Goal: Transaction & Acquisition: Book appointment/travel/reservation

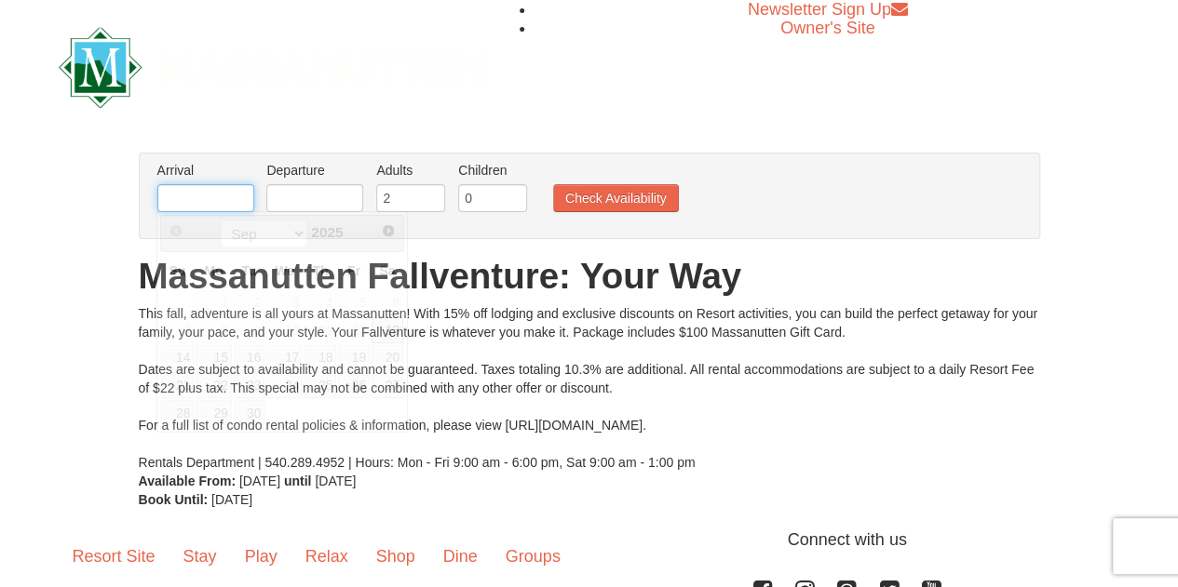
click at [187, 201] on input "text" at bounding box center [205, 198] width 97 height 28
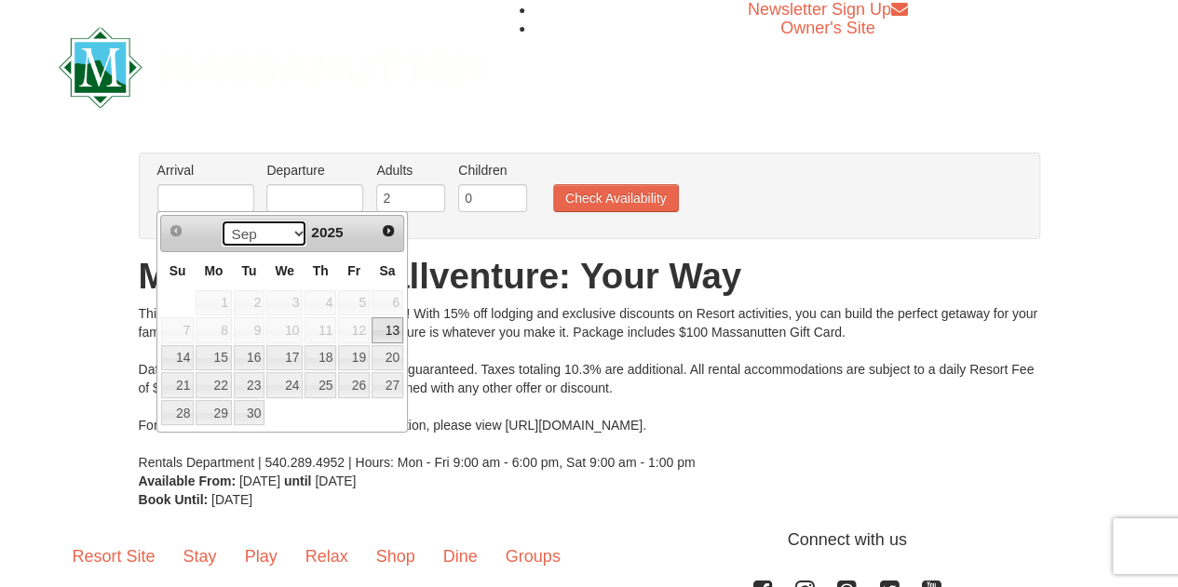
click at [289, 234] on select "Sep Oct Nov Dec" at bounding box center [264, 234] width 87 height 28
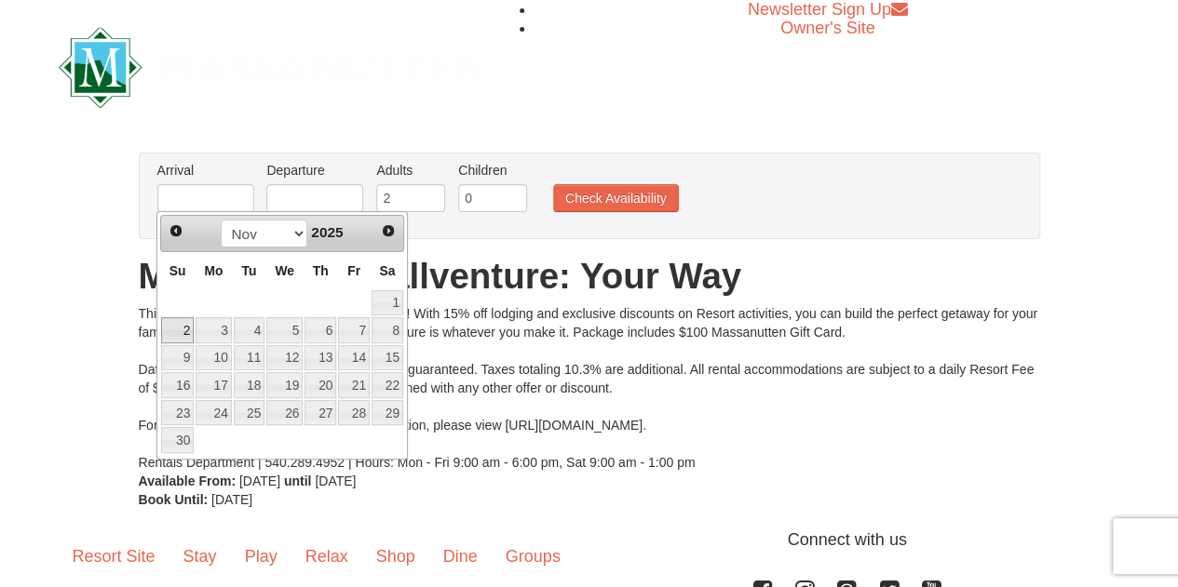
click at [175, 330] on link "2" at bounding box center [177, 330] width 33 height 26
type input "[DATE]"
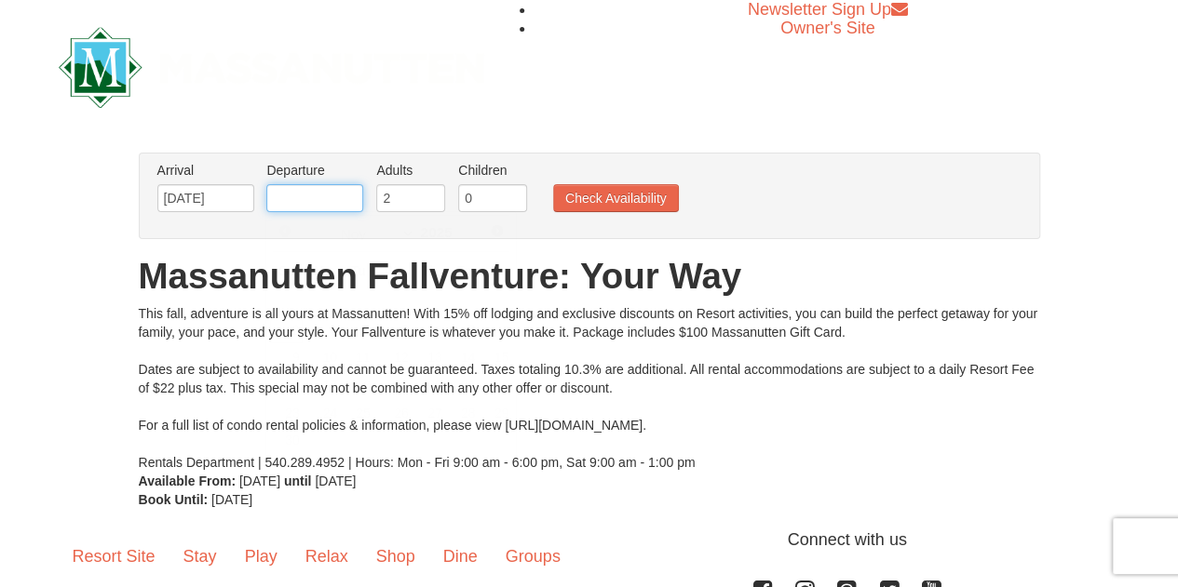
click at [330, 191] on input "text" at bounding box center [314, 198] width 97 height 28
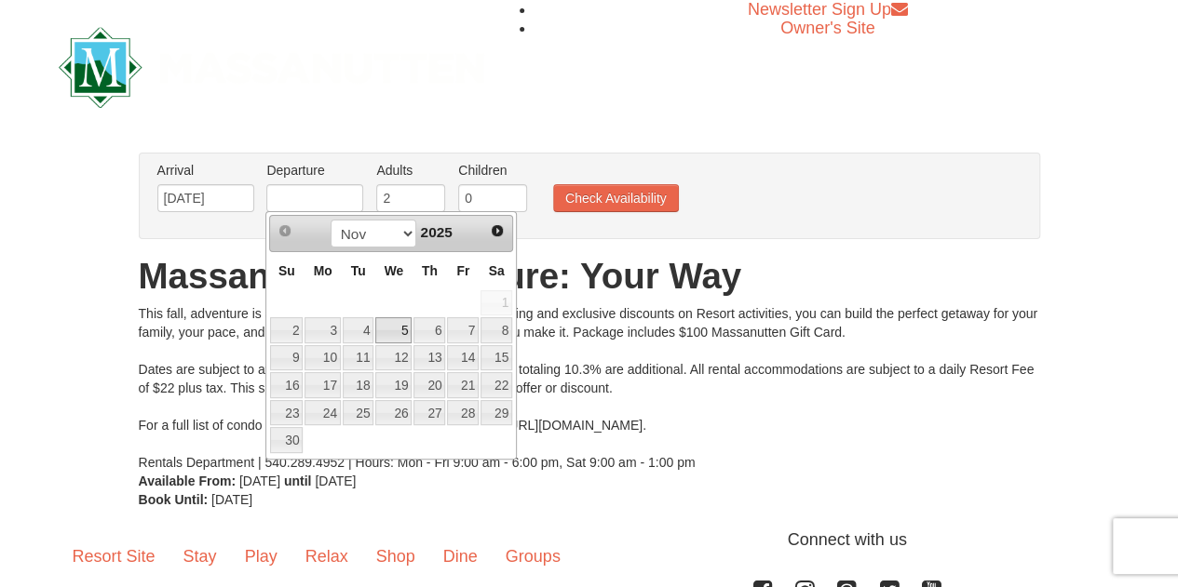
click at [390, 324] on link "5" at bounding box center [393, 330] width 36 height 26
type input "[DATE]"
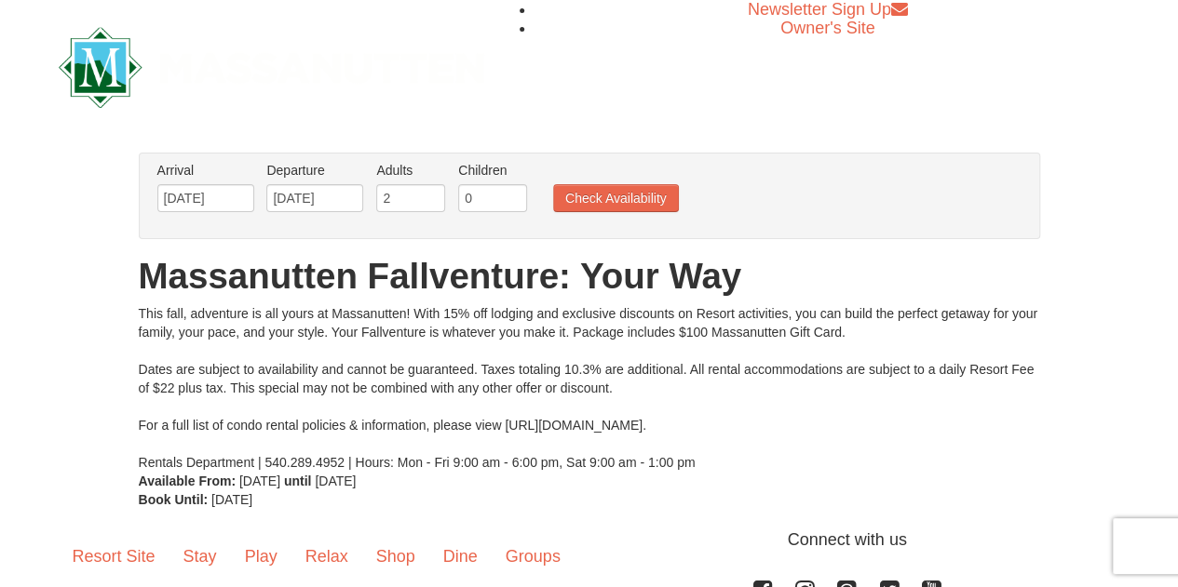
click at [422, 212] on li "Adults Please format dates MM/DD/YYYY 2" at bounding box center [410, 191] width 78 height 61
type input "1"
click at [432, 200] on input "1" at bounding box center [410, 198] width 69 height 28
type input "1"
click at [510, 189] on input "1" at bounding box center [492, 198] width 69 height 28
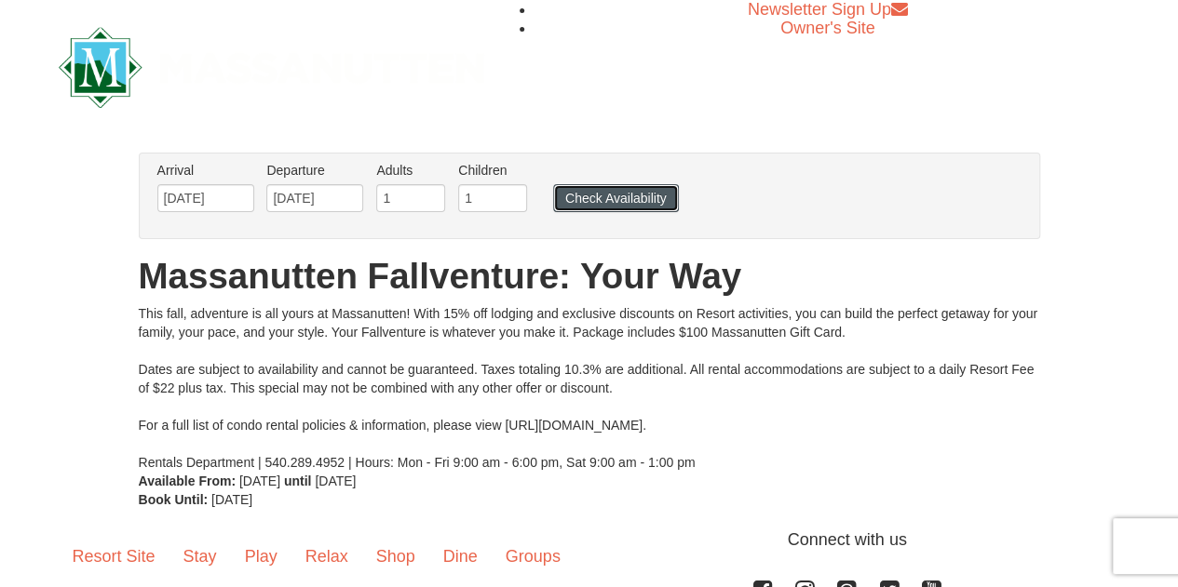
click at [590, 204] on button "Check Availability" at bounding box center [616, 198] width 126 height 28
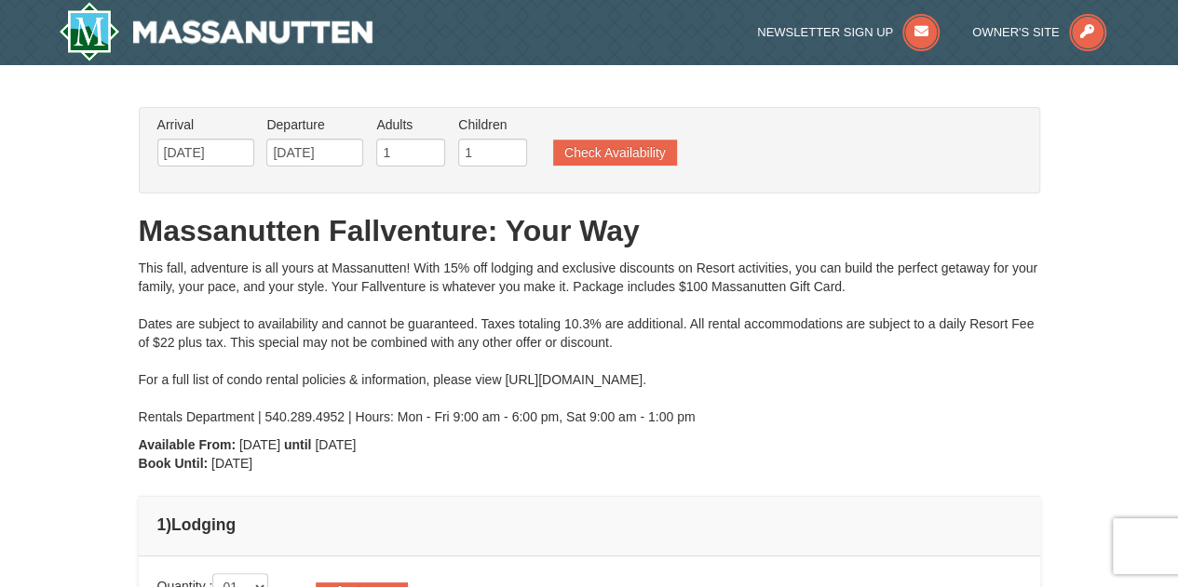
type input "[DATE]"
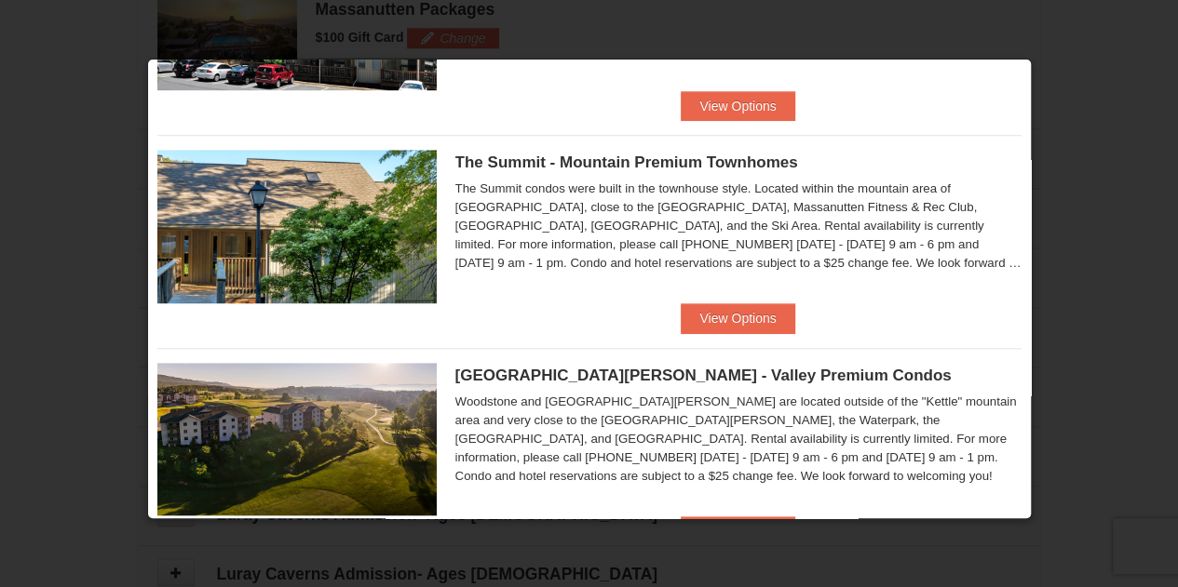
scroll to position [424, 0]
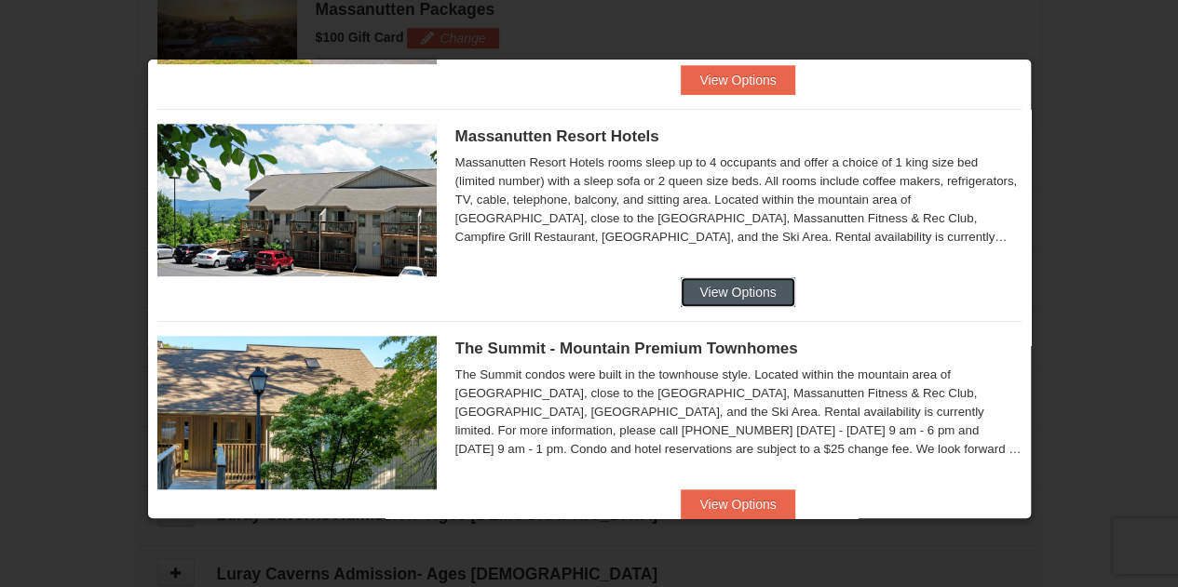
click at [759, 291] on button "View Options" at bounding box center [737, 292] width 114 height 30
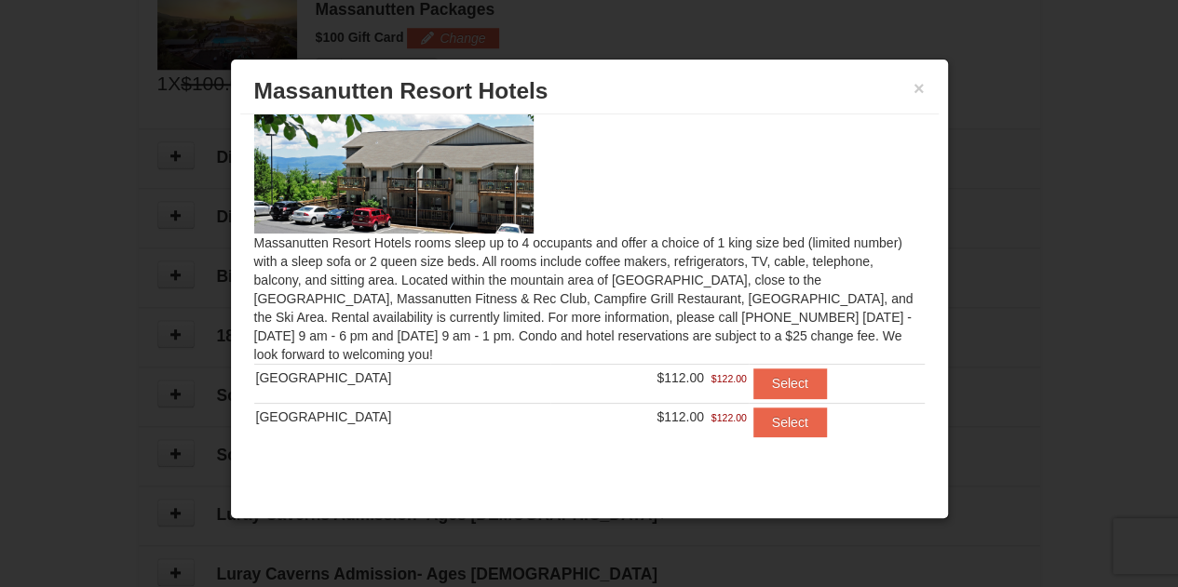
scroll to position [851, 0]
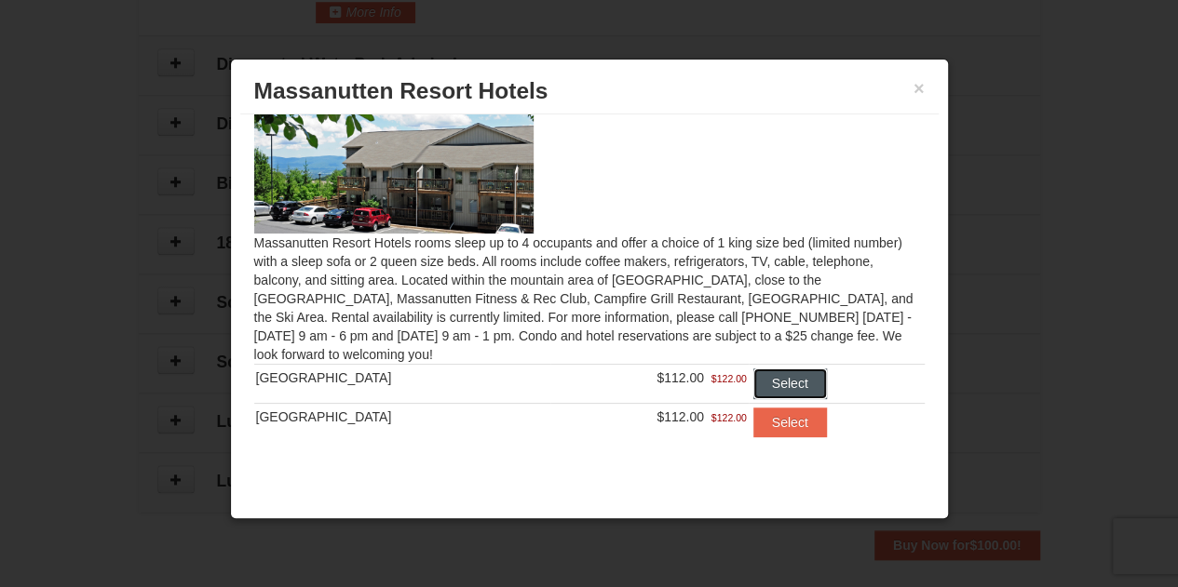
click at [774, 386] on button "Select" at bounding box center [790, 384] width 74 height 30
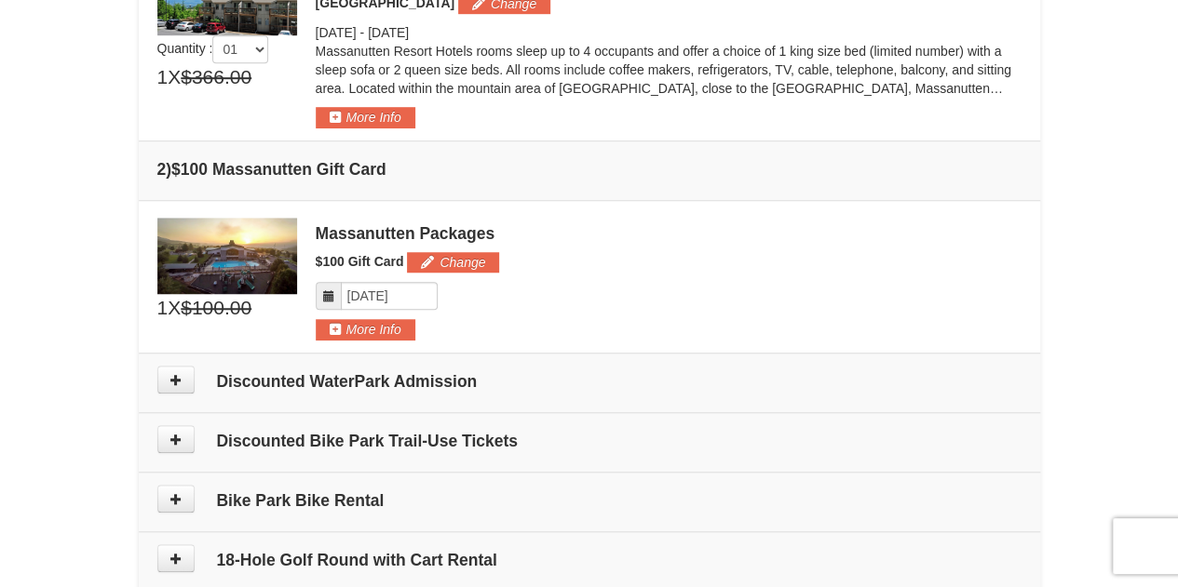
scroll to position [653, 0]
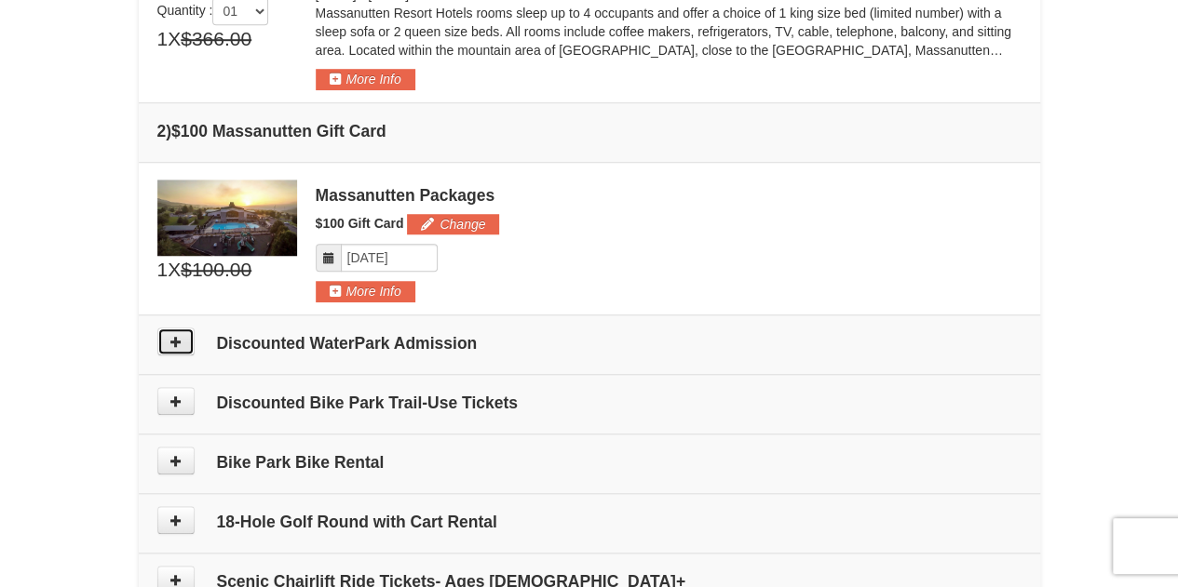
click at [171, 345] on button at bounding box center [175, 342] width 37 height 28
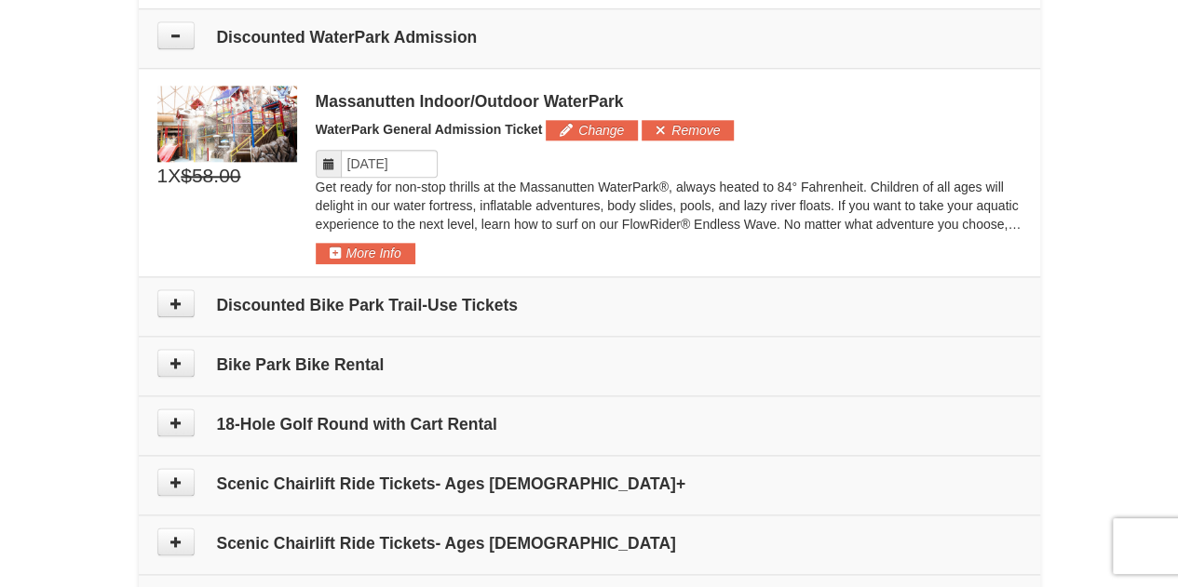
scroll to position [964, 0]
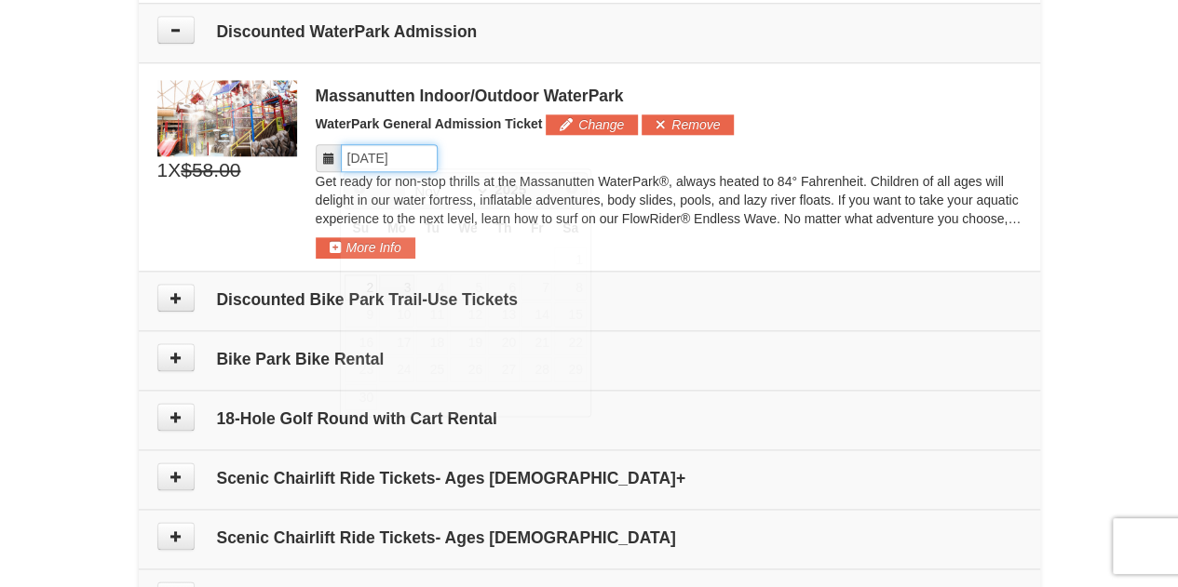
click at [424, 151] on input "Please format dates MM/DD/YYYY" at bounding box center [389, 158] width 97 height 28
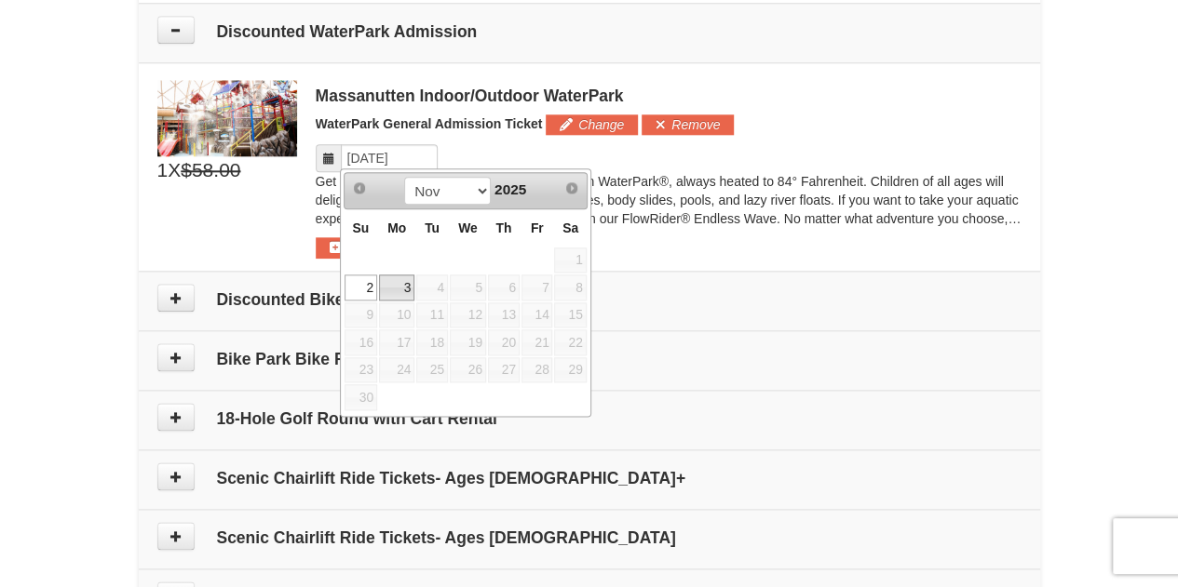
click at [402, 290] on link "3" at bounding box center [396, 288] width 35 height 26
type input "[DATE]"
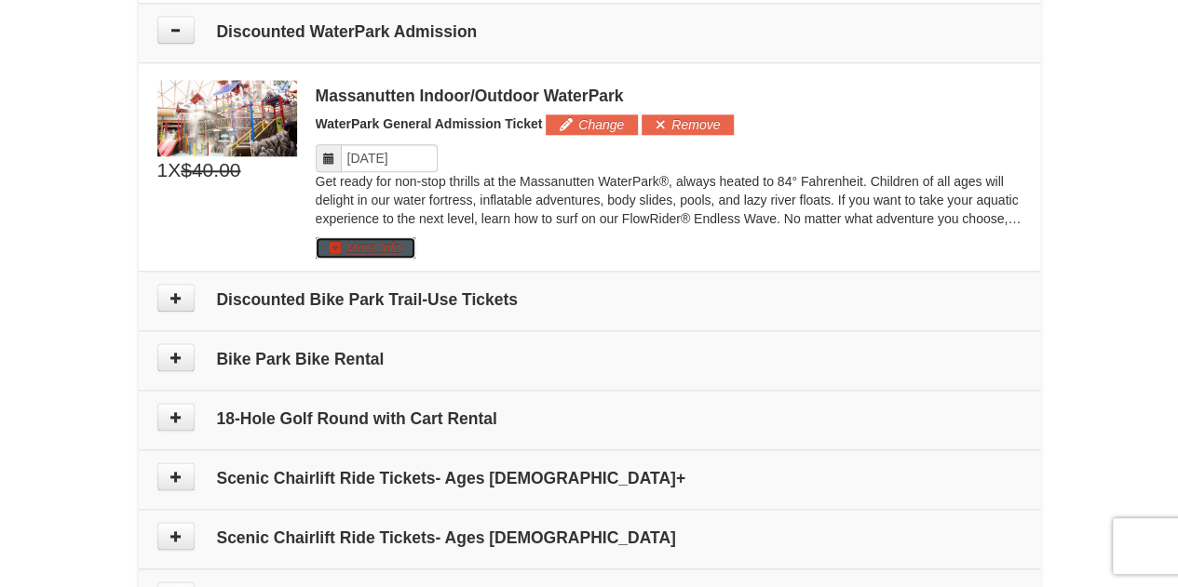
click at [398, 245] on button "More Info" at bounding box center [366, 247] width 100 height 20
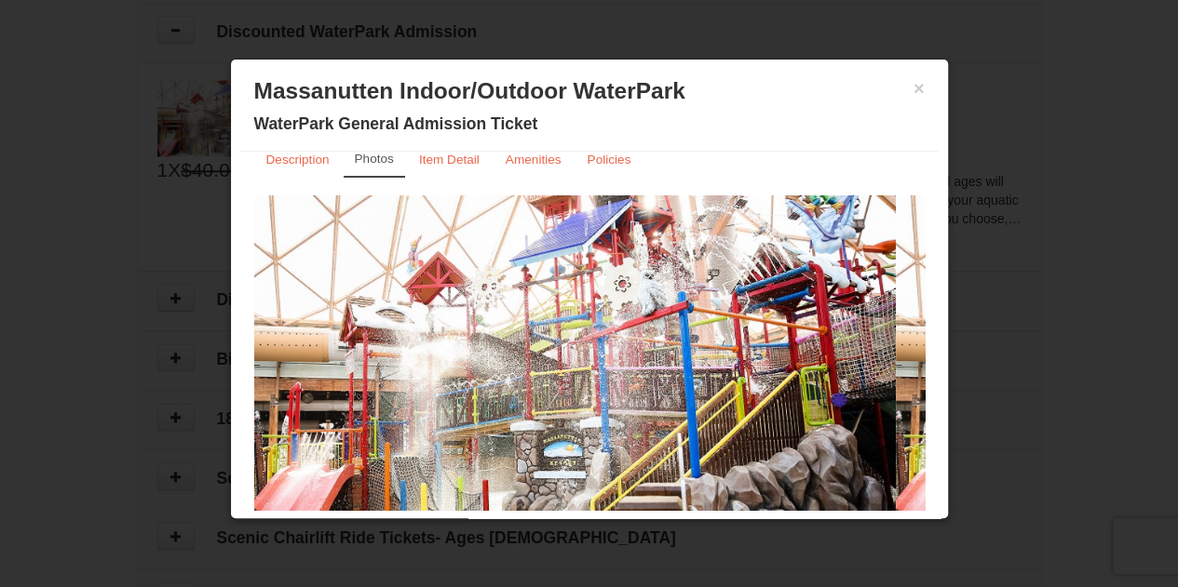
scroll to position [0, 0]
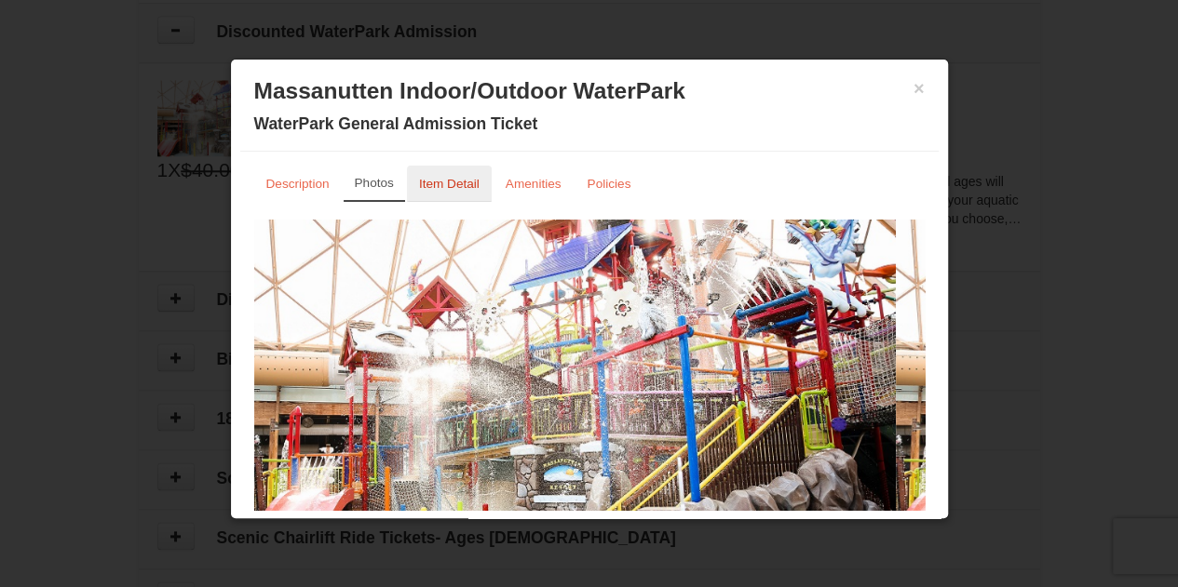
click at [451, 185] on small "Item Detail" at bounding box center [449, 184] width 61 height 14
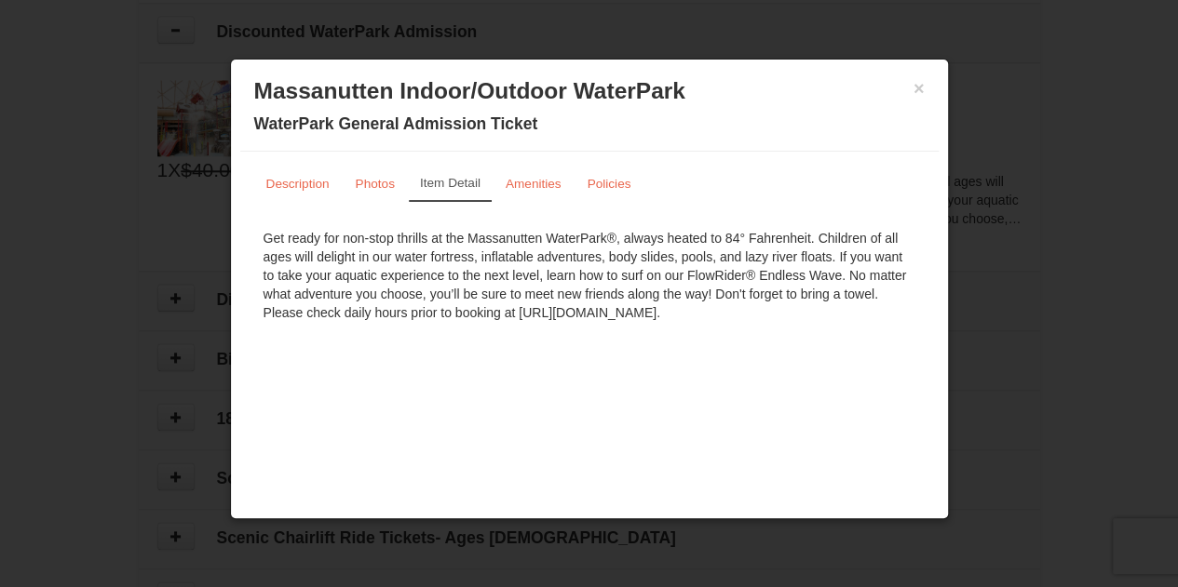
drag, startPoint x: 832, startPoint y: 314, endPoint x: 518, endPoint y: 323, distance: 314.8
click at [518, 323] on div "Get ready for non-stop thrills at the Massanutten WaterPark®, always heated to …" at bounding box center [589, 276] width 670 height 112
copy div "https://www.massresort.com/play/waterpark/hours-rates/"
click at [921, 83] on button "×" at bounding box center [918, 88] width 11 height 19
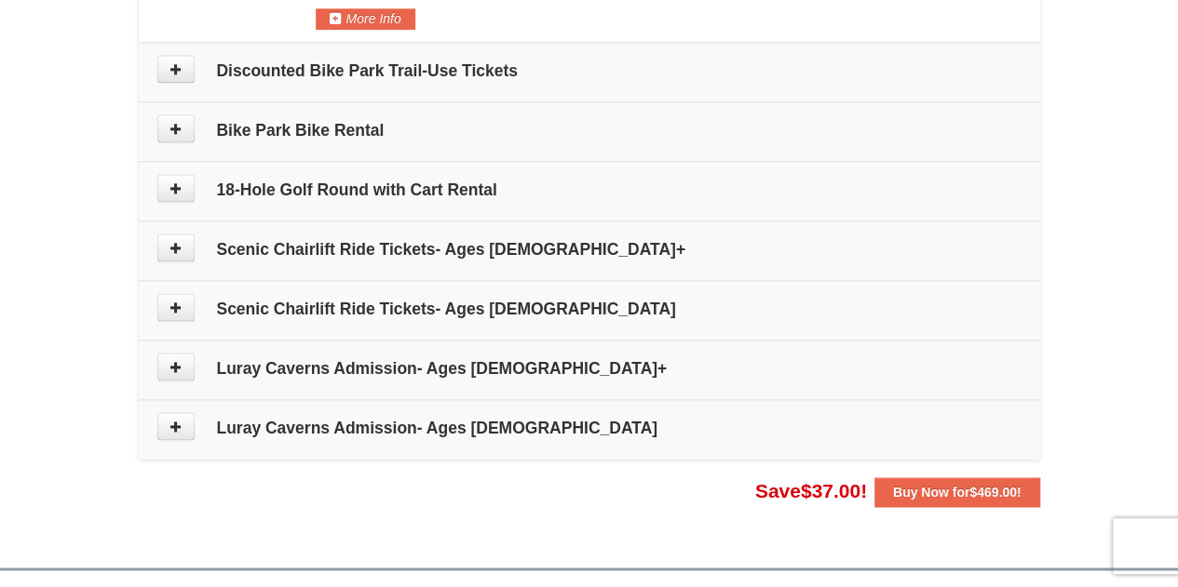
scroll to position [1210, 0]
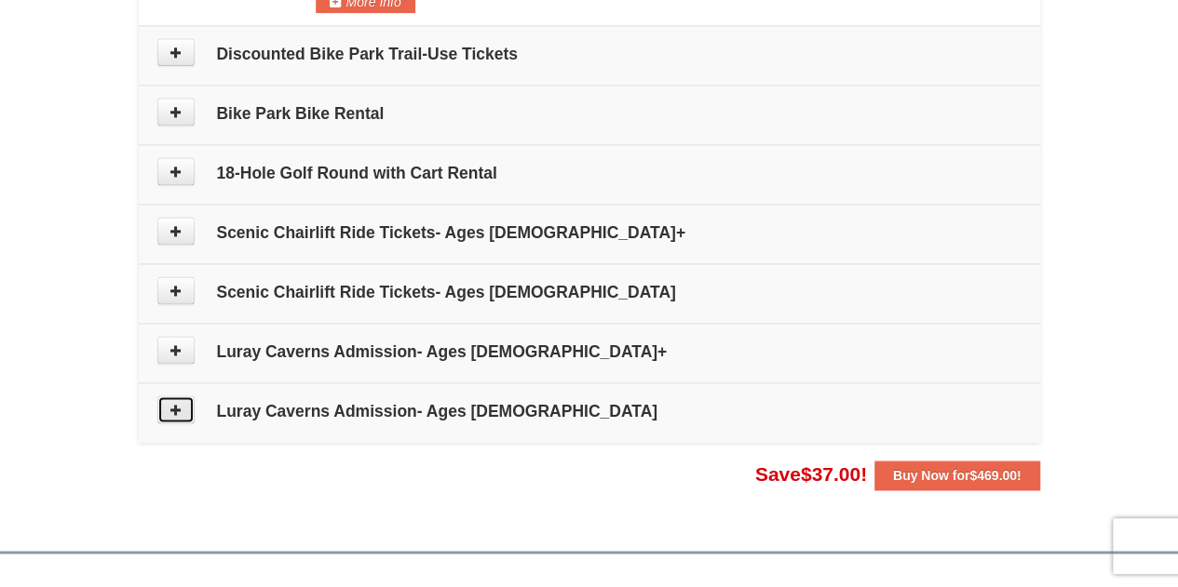
click at [184, 396] on button at bounding box center [175, 410] width 37 height 28
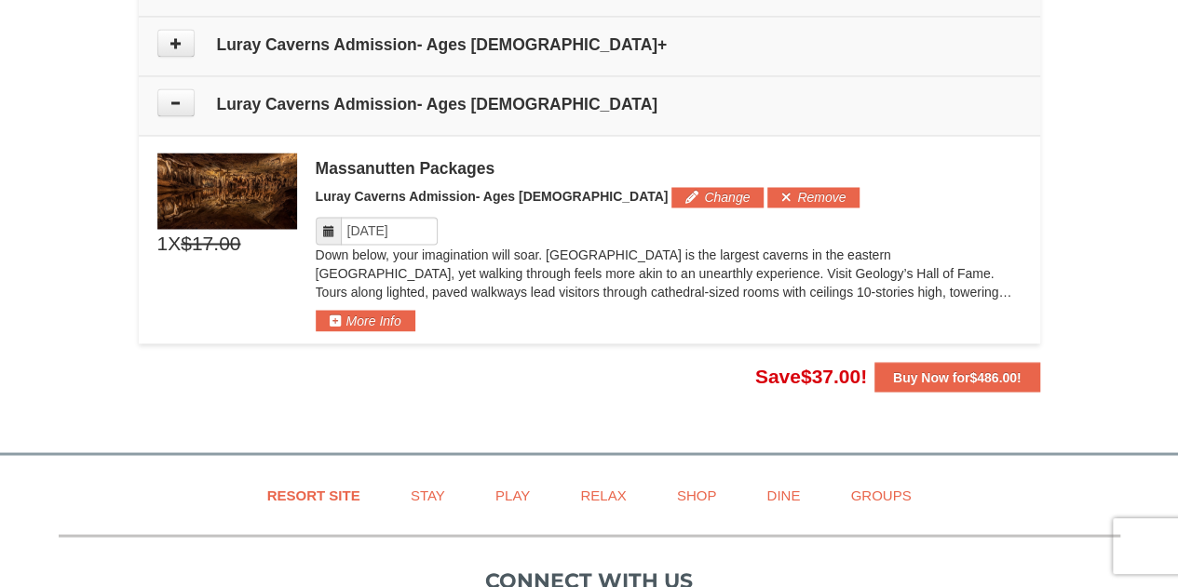
scroll to position [1587, 0]
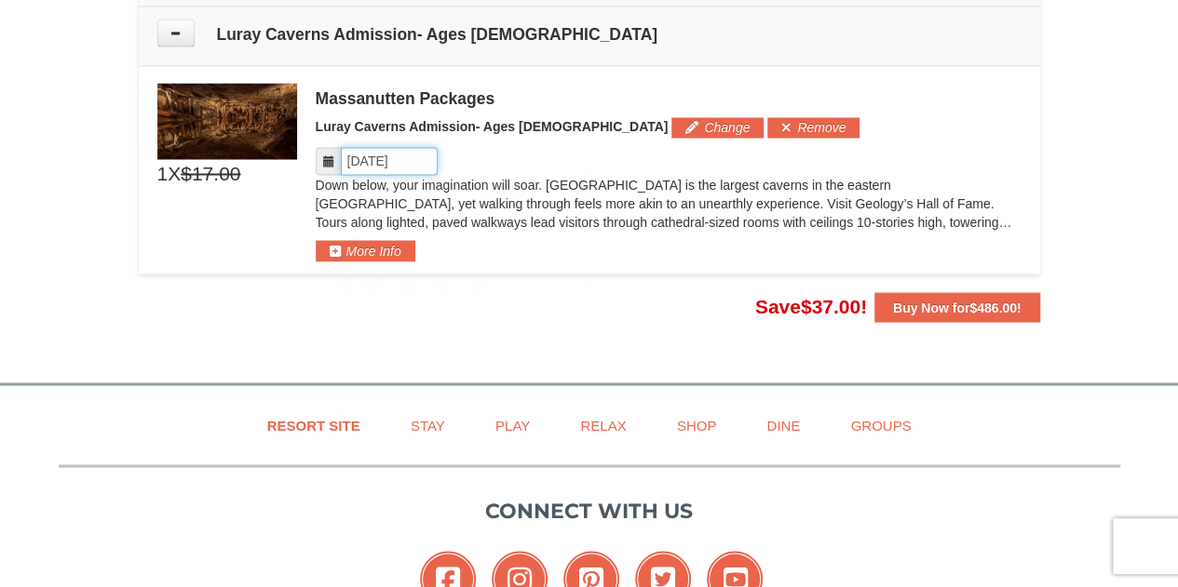
click at [361, 155] on input "Please format dates MM/DD/YYYY" at bounding box center [389, 161] width 97 height 28
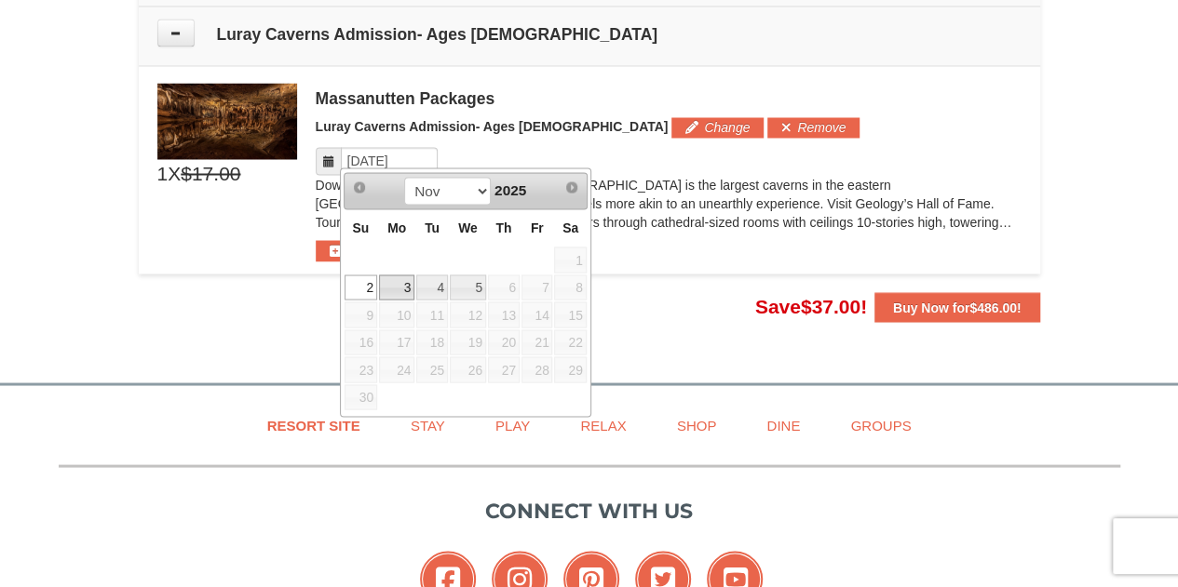
click at [400, 293] on link "3" at bounding box center [396, 288] width 35 height 26
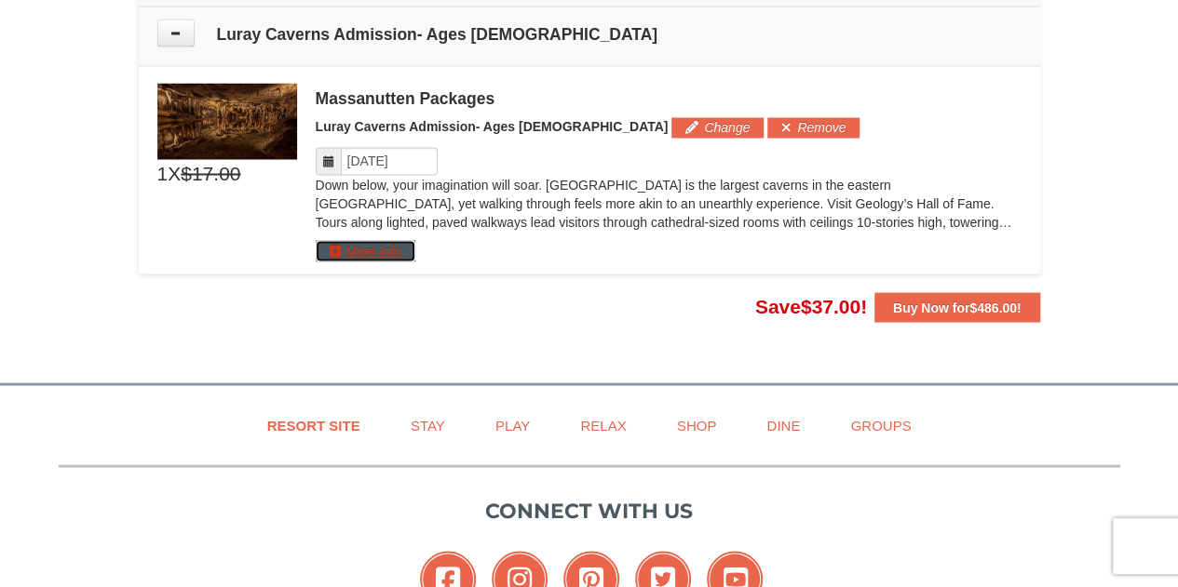
click at [365, 244] on button "More Info" at bounding box center [366, 250] width 100 height 20
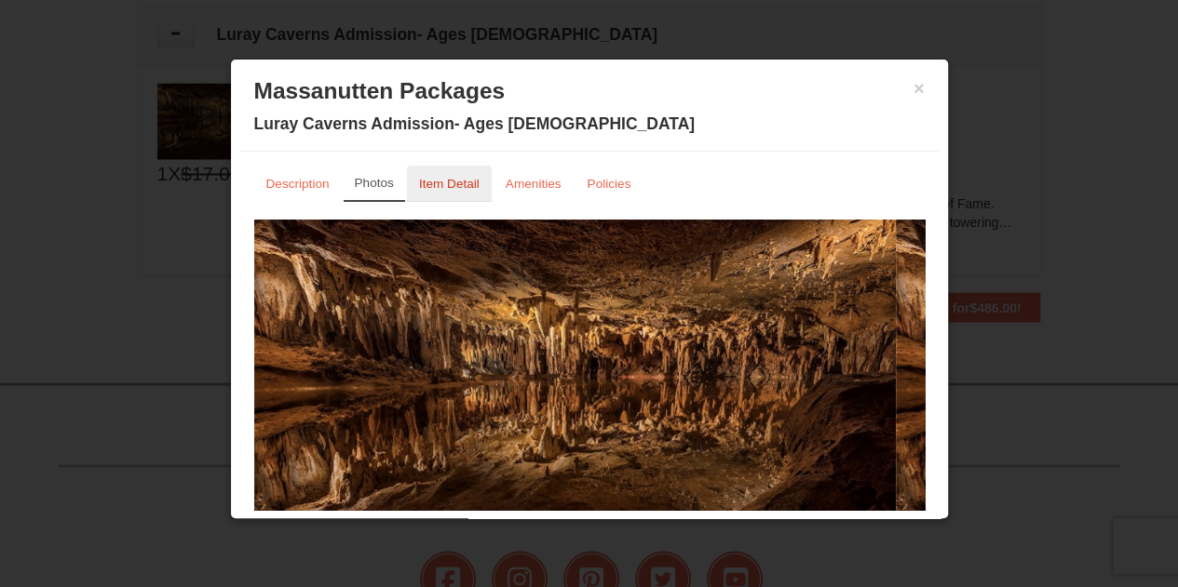
scroll to position [0, 0]
click at [456, 177] on small "Item Detail" at bounding box center [449, 184] width 61 height 14
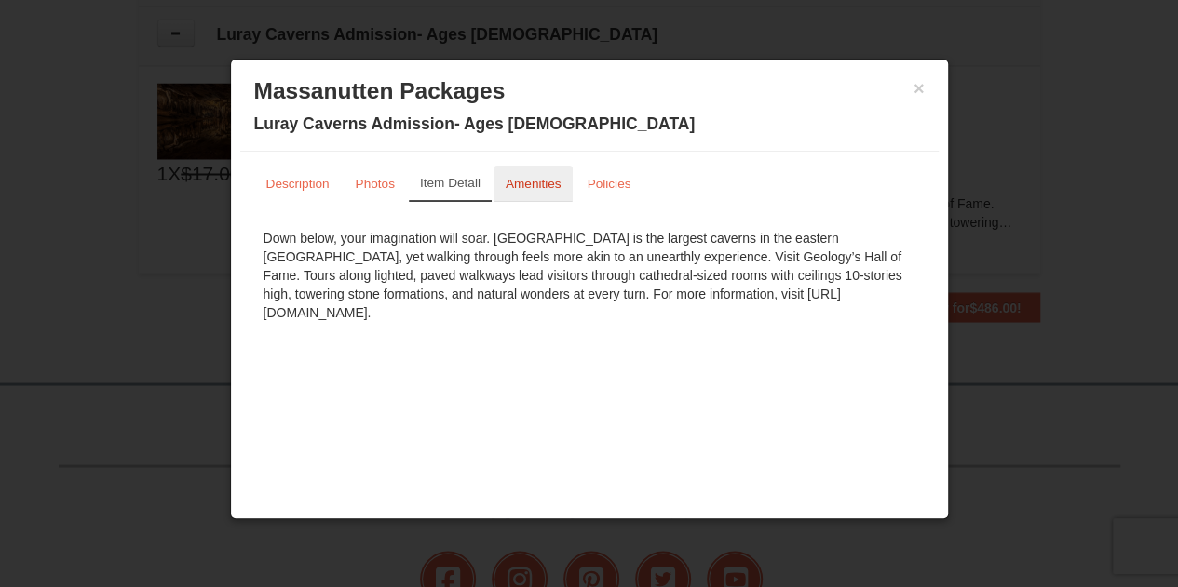
click at [513, 187] on small "Amenities" at bounding box center [533, 184] width 56 height 14
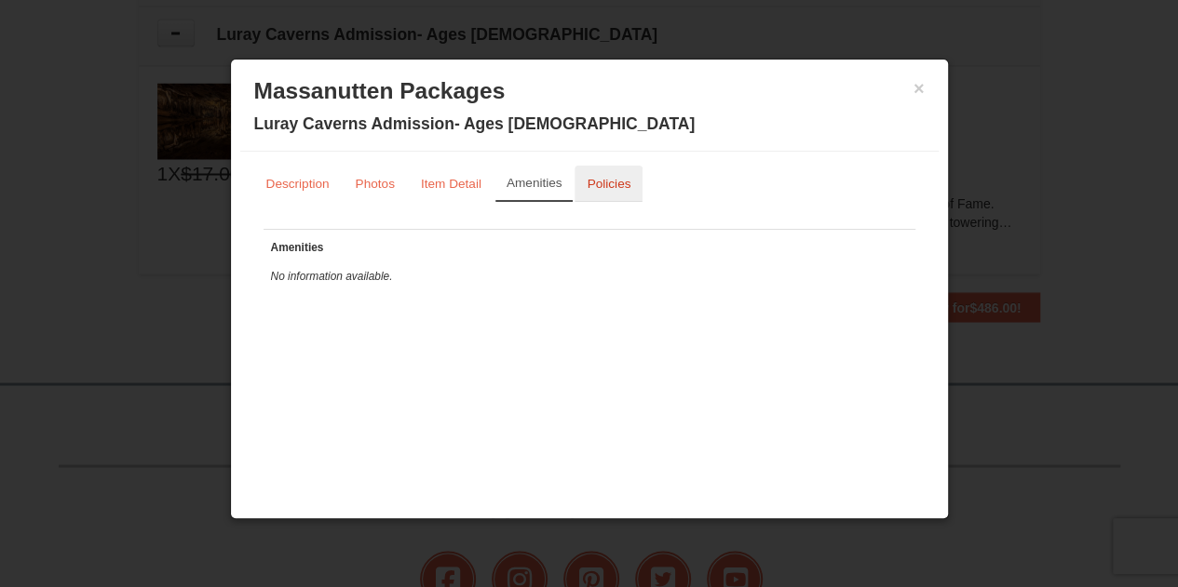
click at [627, 178] on small "Policies" at bounding box center [608, 184] width 44 height 14
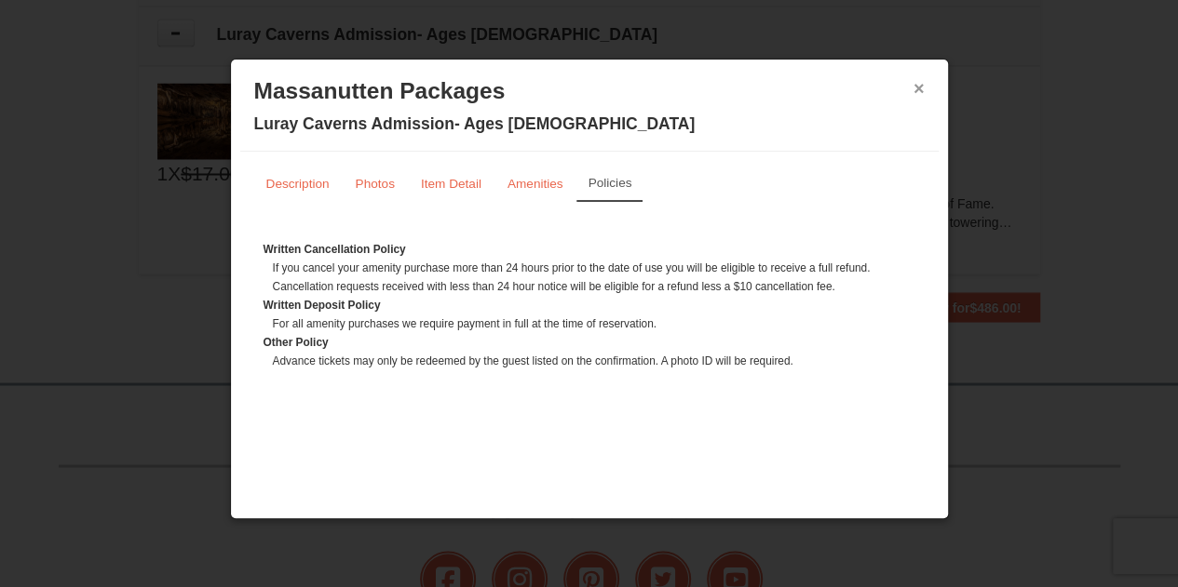
click at [918, 85] on button "×" at bounding box center [918, 88] width 11 height 19
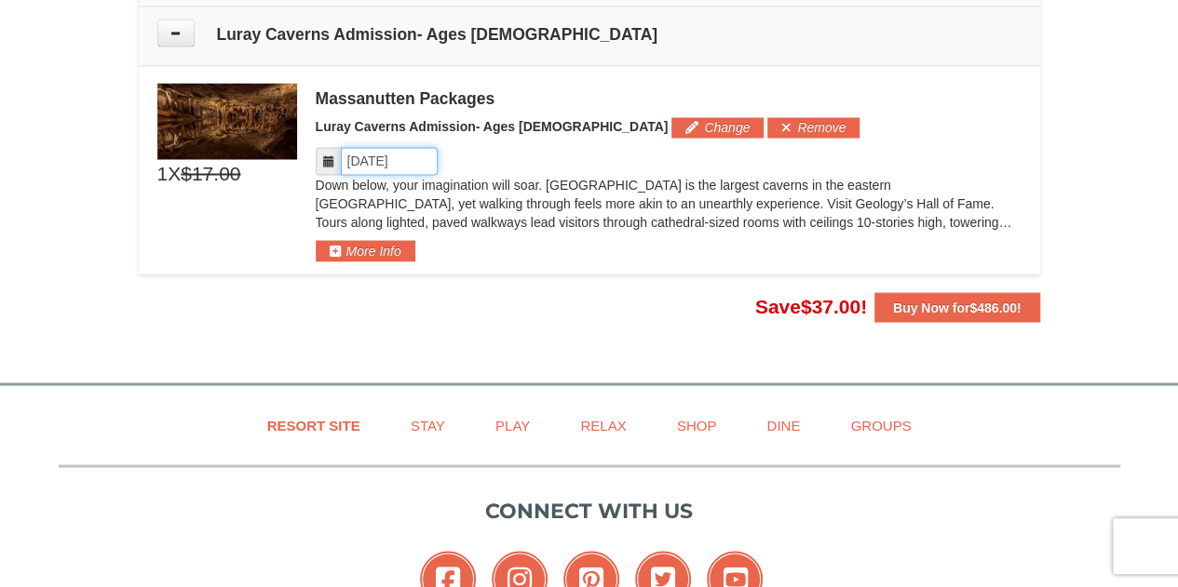
click at [409, 147] on input "Please format dates MM/DD/YYYY" at bounding box center [389, 161] width 97 height 28
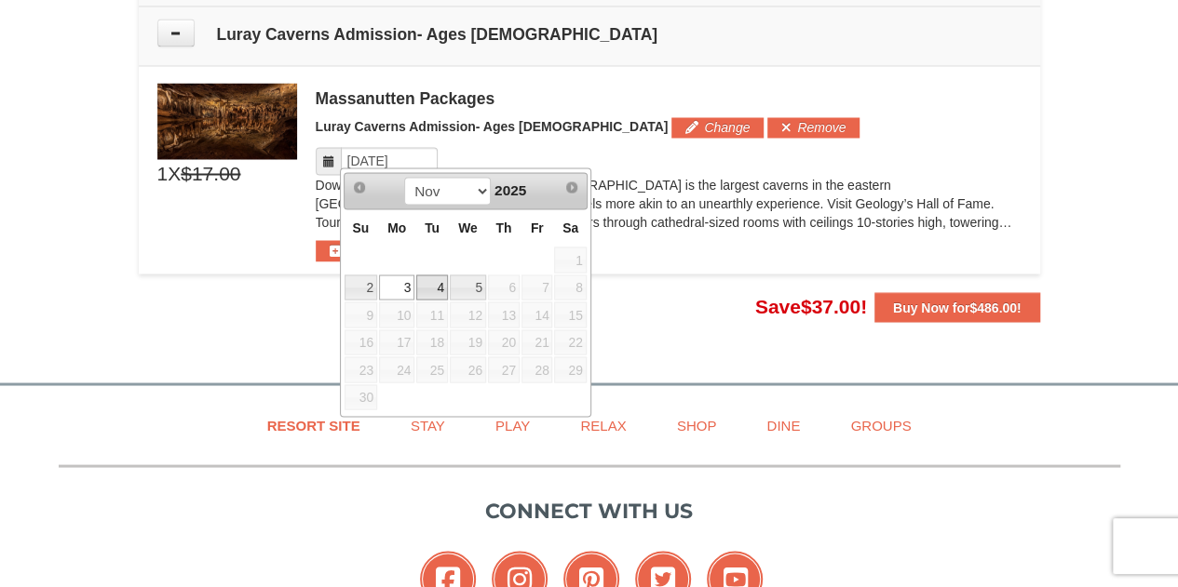
click at [438, 283] on link "4" at bounding box center [432, 288] width 32 height 26
type input "11/04/2025"
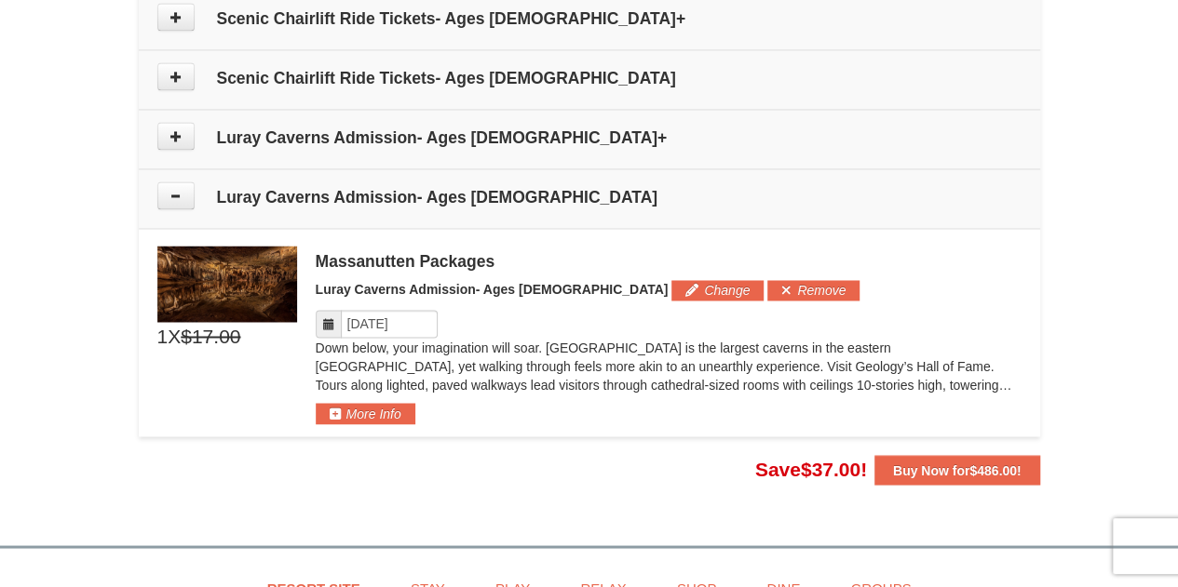
scroll to position [1401, 0]
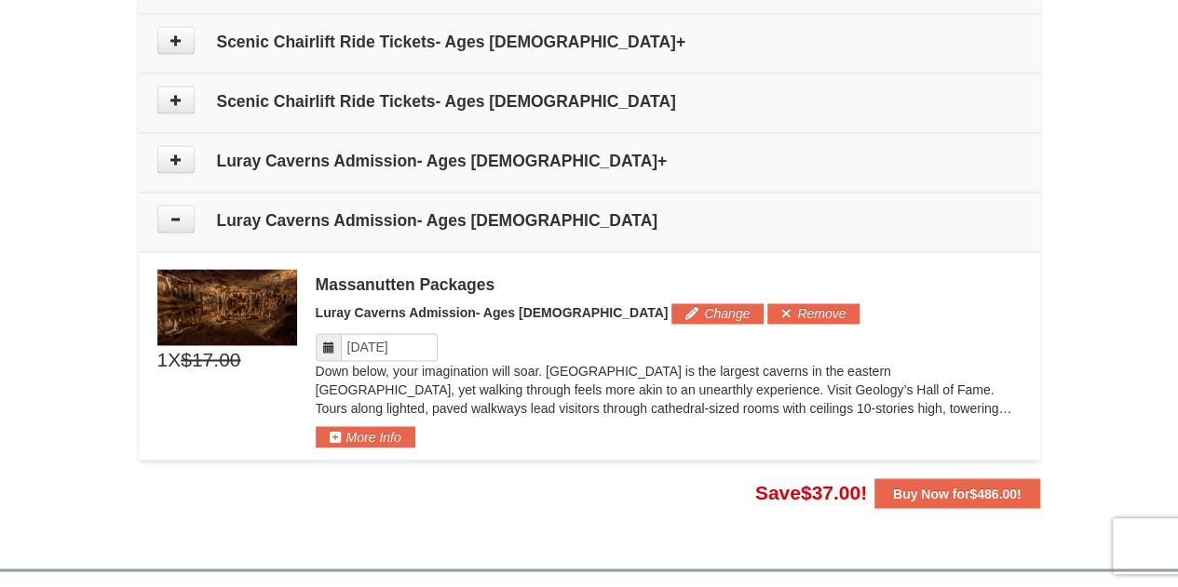
click at [528, 157] on h4 "Luray Caverns Admission- Ages 13+" at bounding box center [589, 161] width 864 height 19
click at [173, 158] on icon at bounding box center [175, 159] width 13 height 13
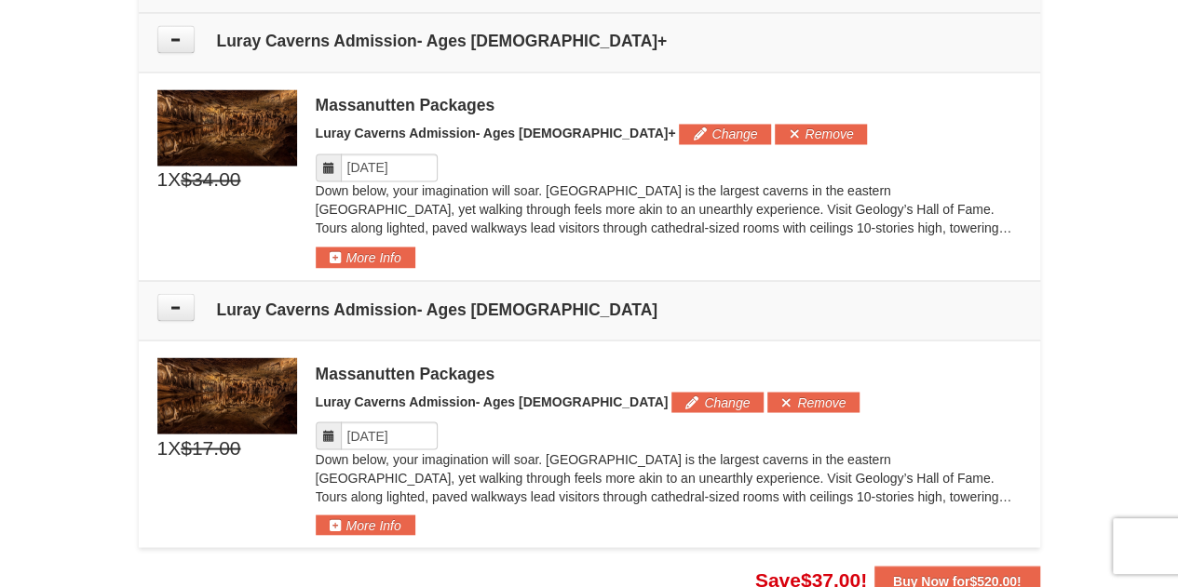
scroll to position [1528, 0]
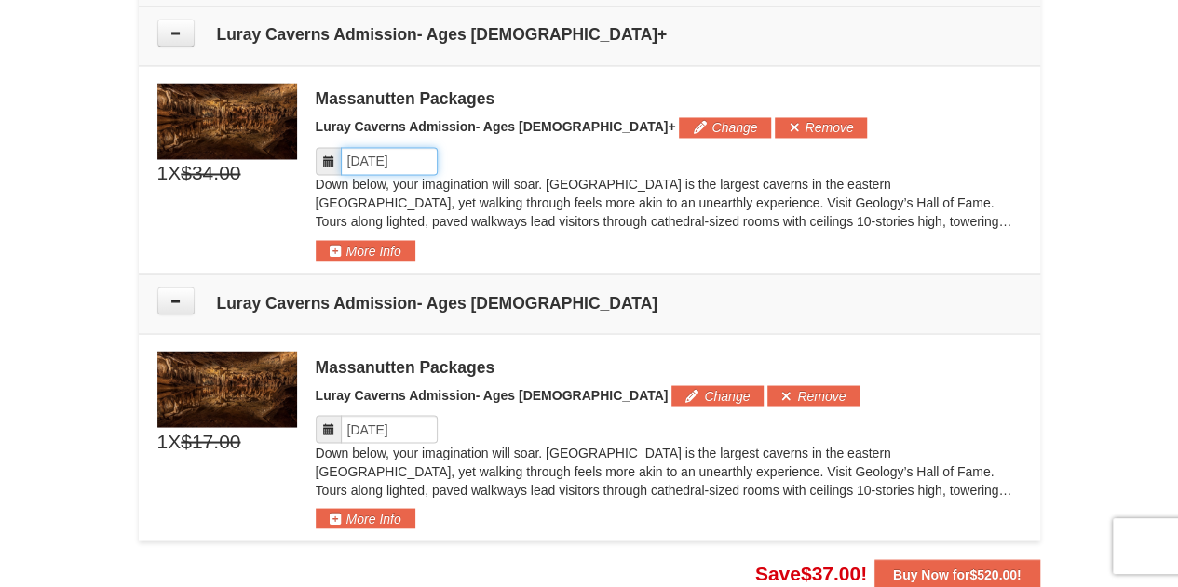
click at [415, 153] on input "Please format dates MM/DD/YYYY" at bounding box center [389, 161] width 97 height 28
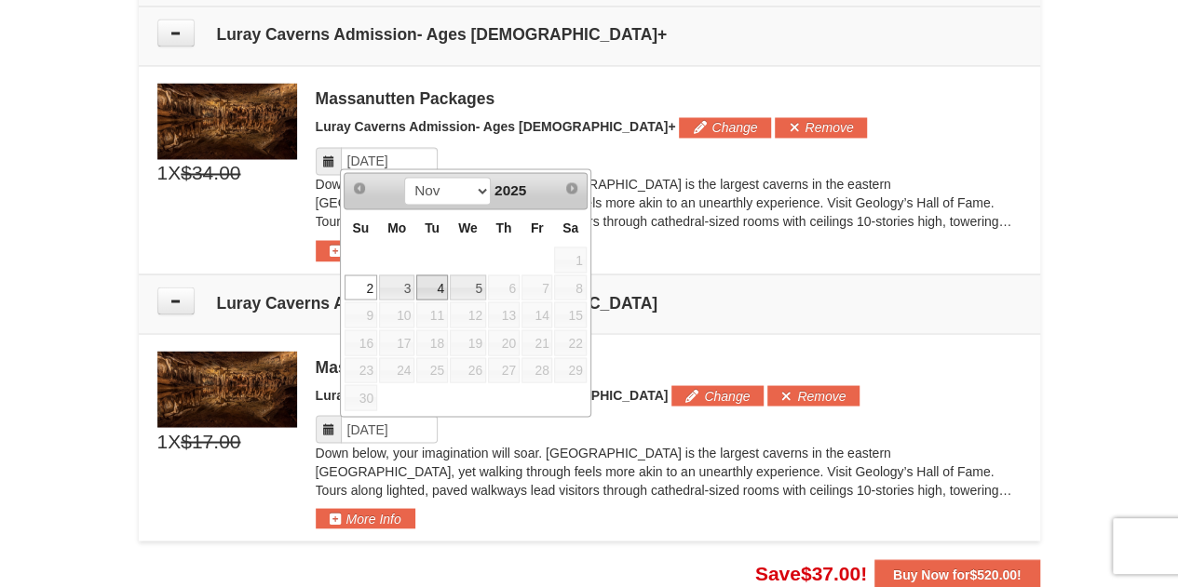
click at [446, 281] on link "4" at bounding box center [432, 288] width 32 height 26
type input "11/04/2025"
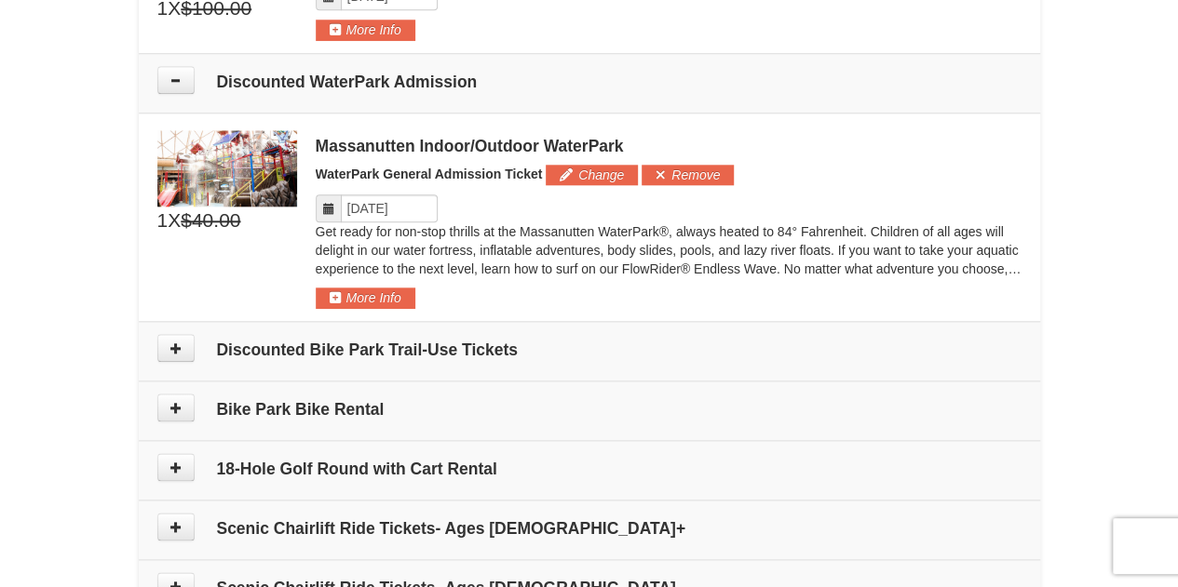
scroll to position [876, 0]
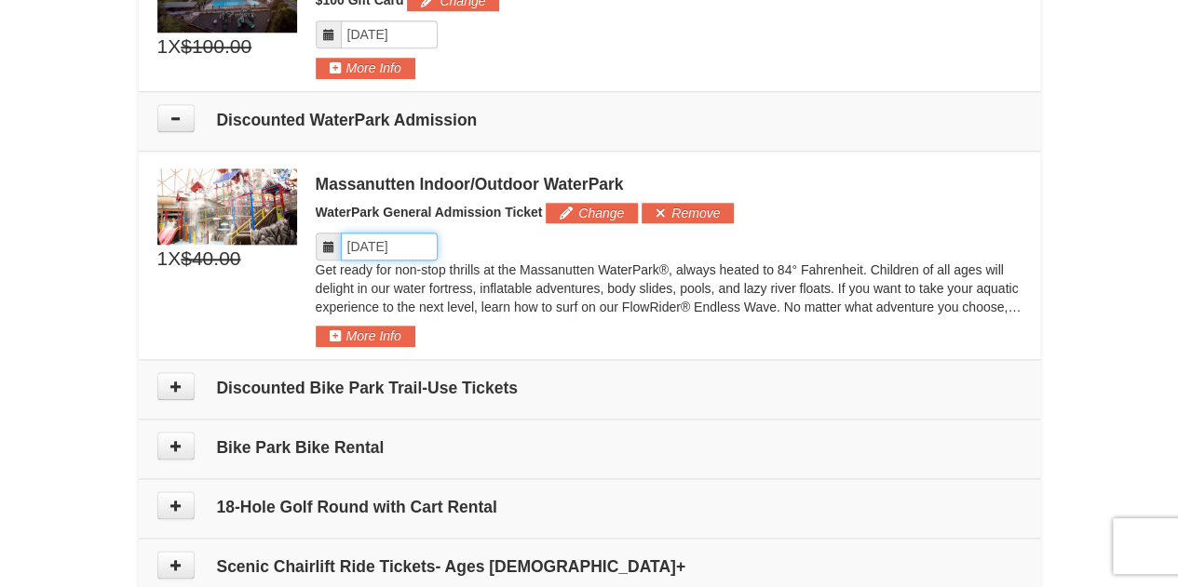
click at [384, 241] on input "Please format dates MM/DD/YYYY" at bounding box center [389, 247] width 97 height 28
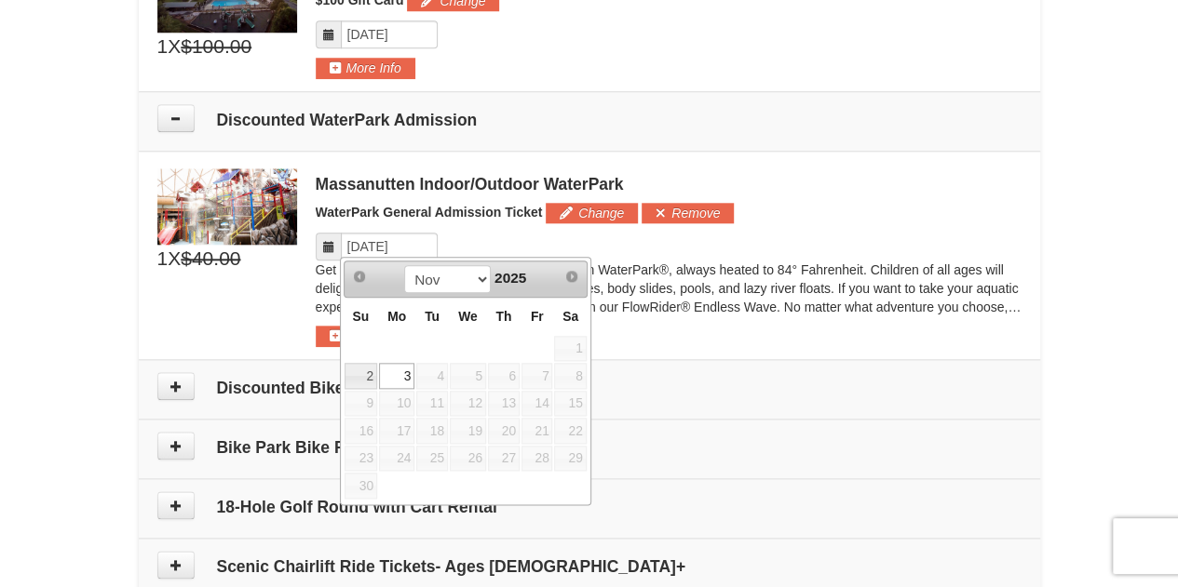
click at [399, 377] on link "3" at bounding box center [396, 376] width 35 height 26
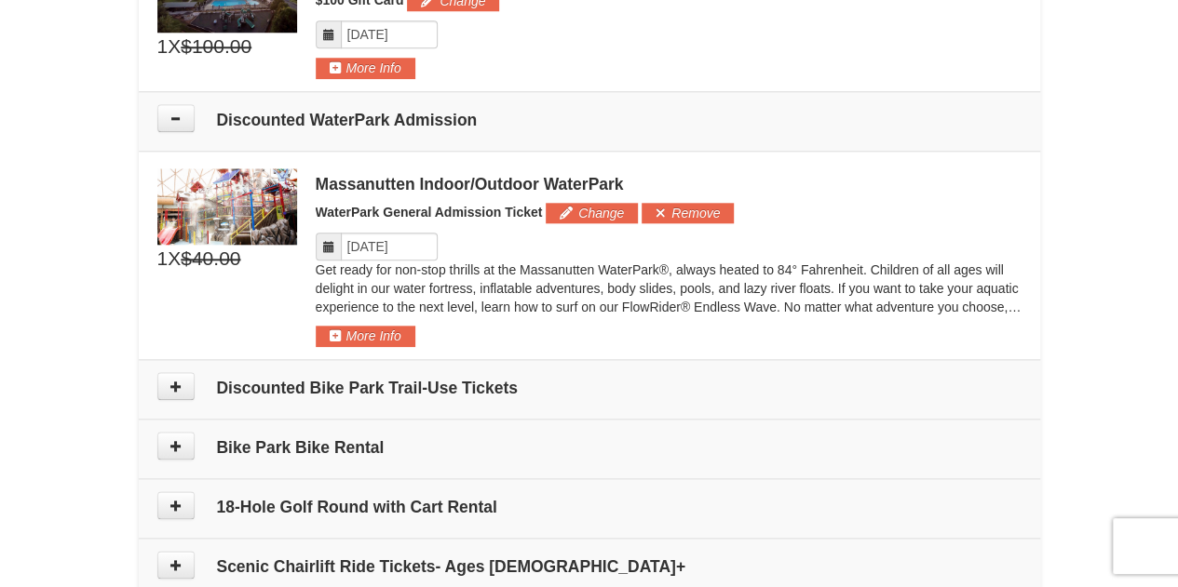
click at [400, 319] on div "Get ready for non-stop thrills at the Massanutten WaterPark®, always heated to …" at bounding box center [669, 293] width 706 height 65
click at [400, 327] on button "More Info" at bounding box center [366, 336] width 100 height 20
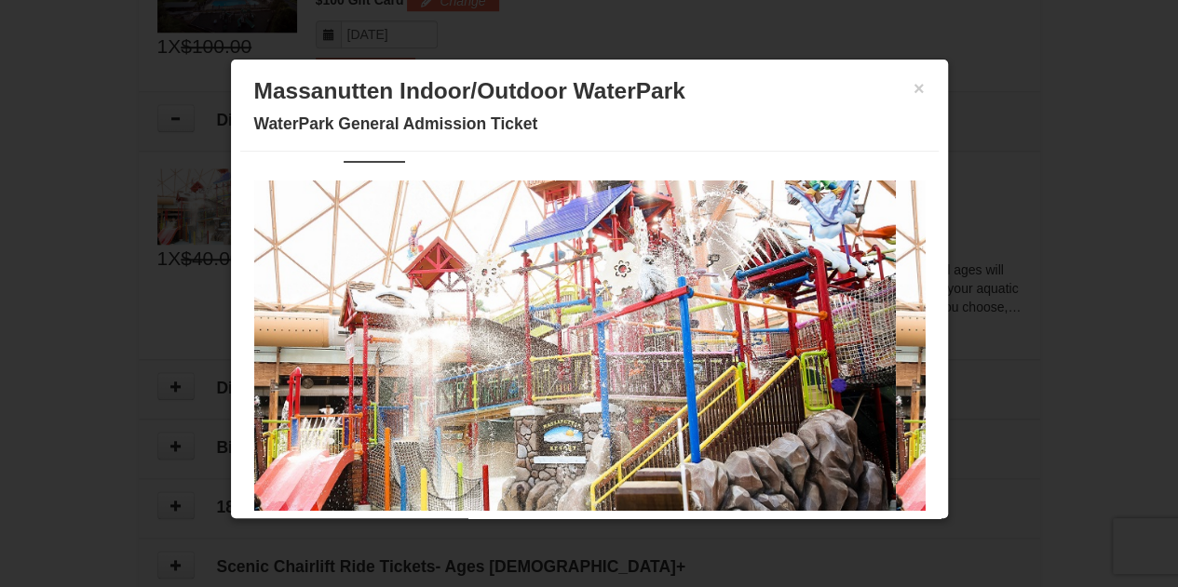
scroll to position [74, 0]
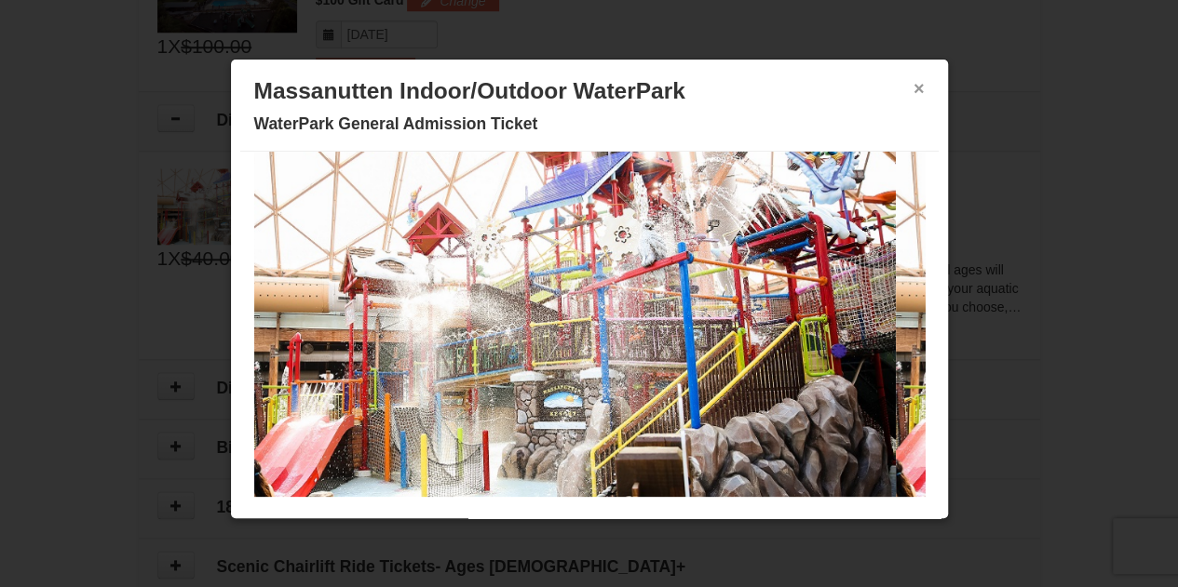
click at [913, 85] on button "×" at bounding box center [918, 88] width 11 height 19
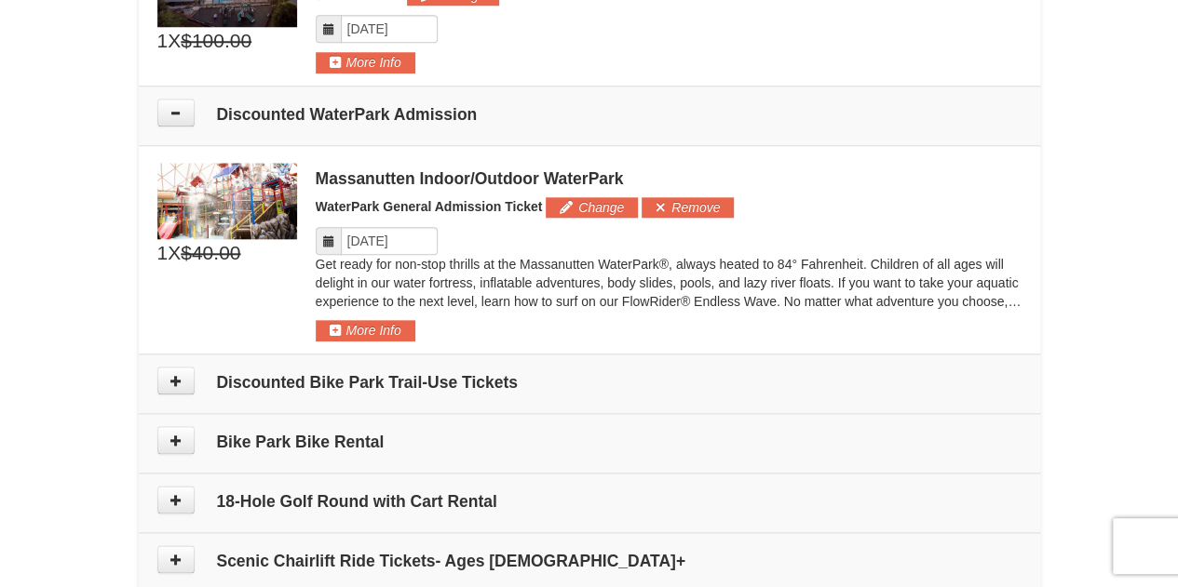
scroll to position [876, 0]
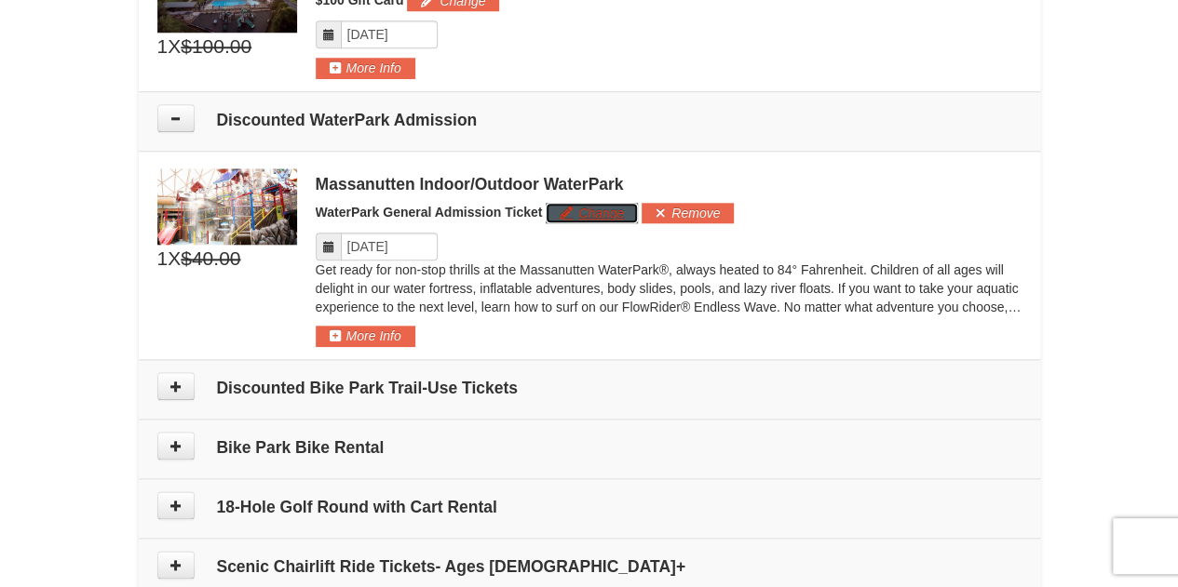
click at [585, 208] on button "Change" at bounding box center [592, 213] width 92 height 20
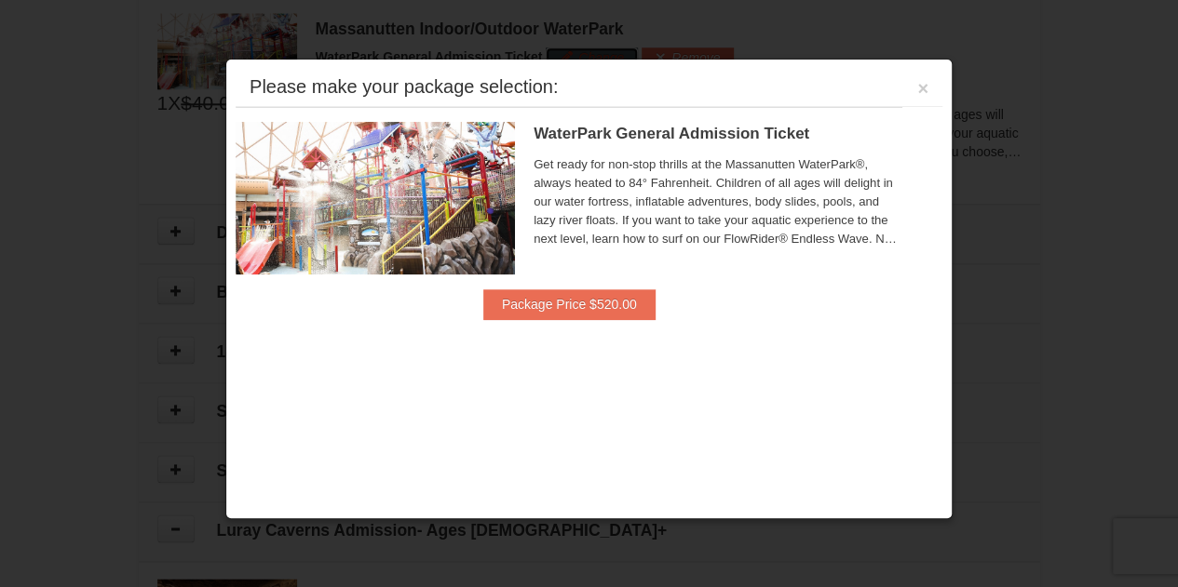
scroll to position [1041, 0]
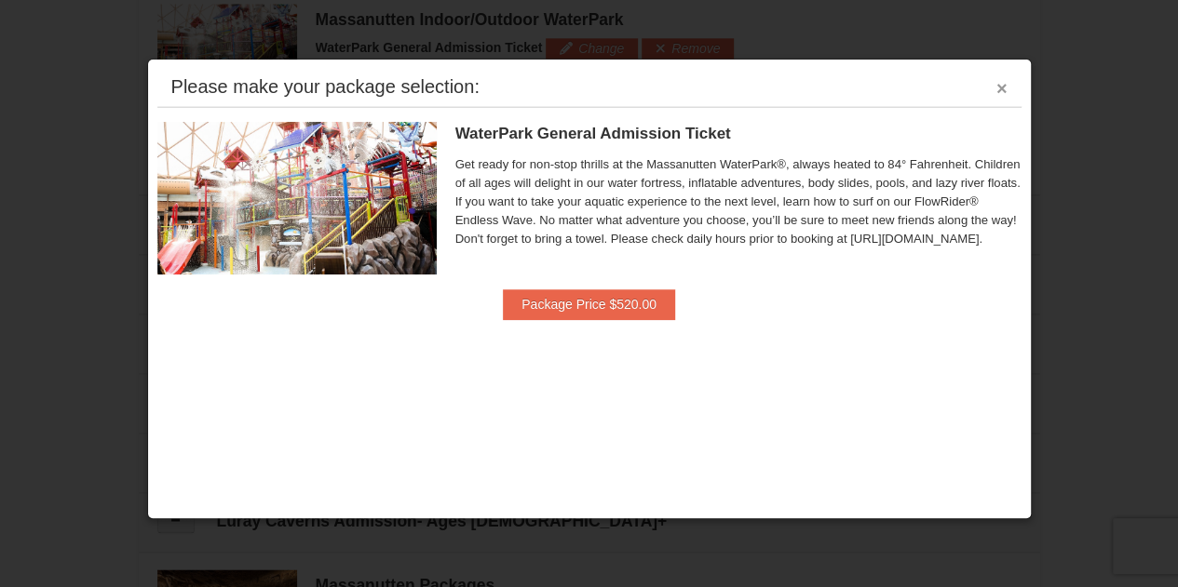
click at [1000, 83] on button "×" at bounding box center [1001, 88] width 11 height 19
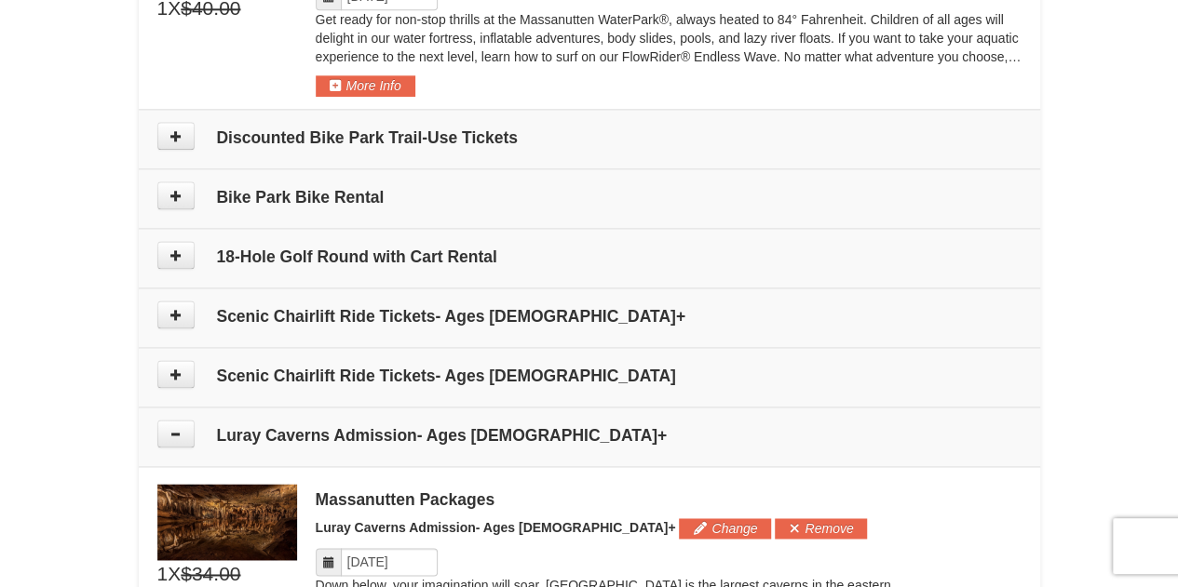
scroll to position [1227, 0]
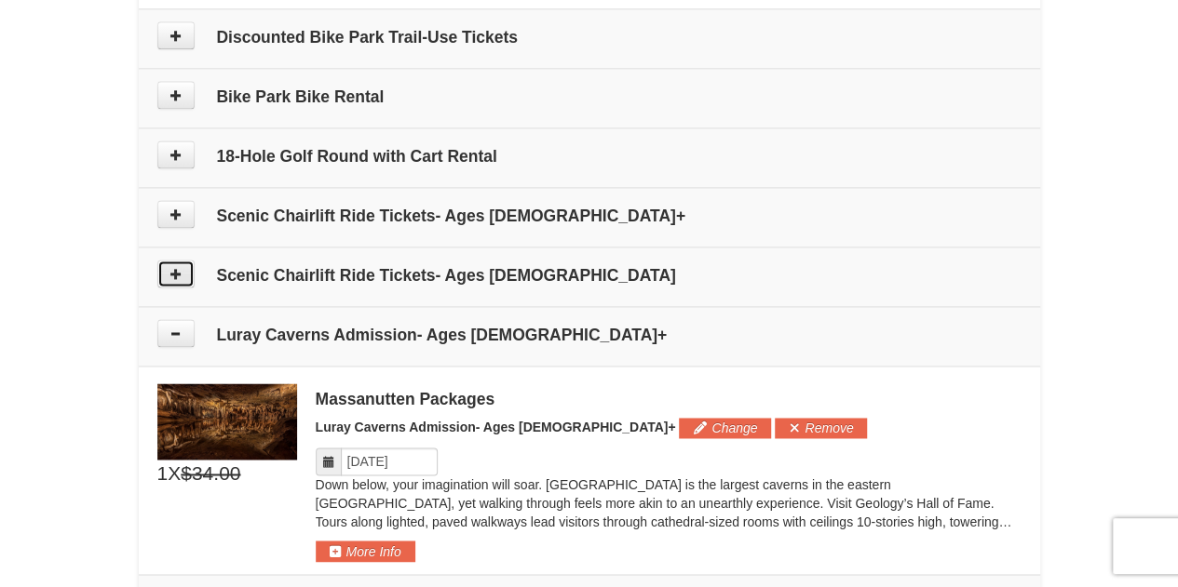
click at [173, 260] on button at bounding box center [175, 274] width 37 height 28
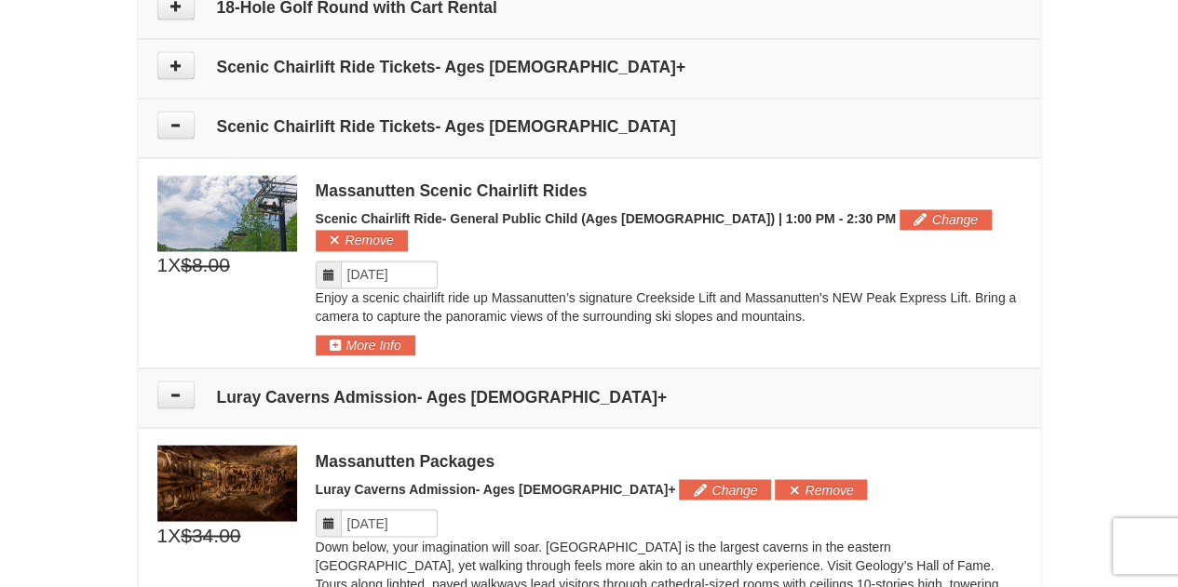
scroll to position [1283, 0]
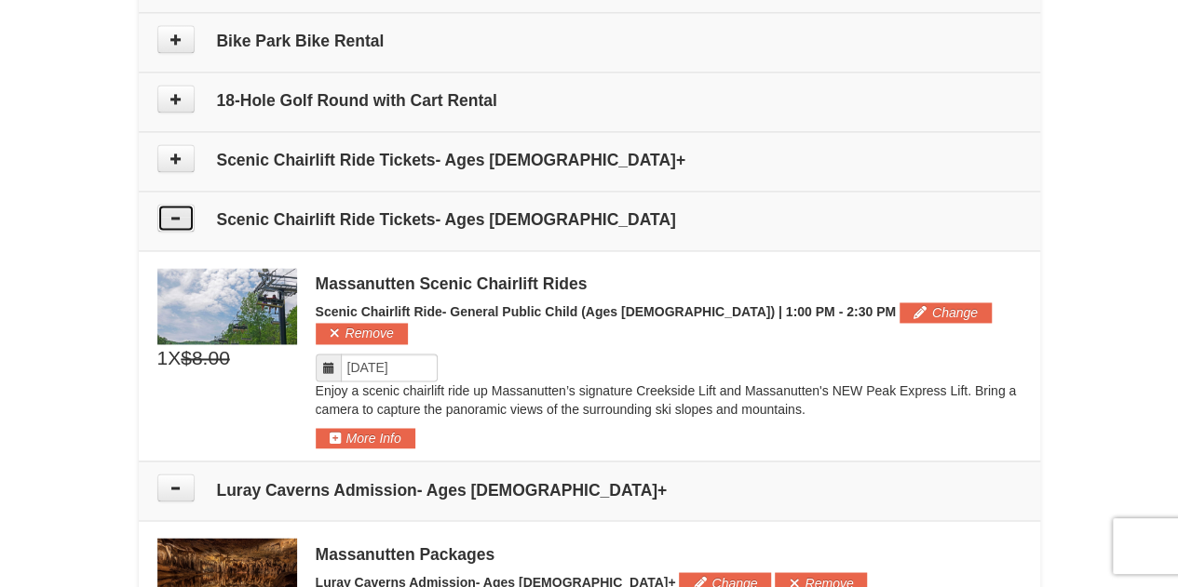
click at [189, 216] on button at bounding box center [175, 218] width 37 height 28
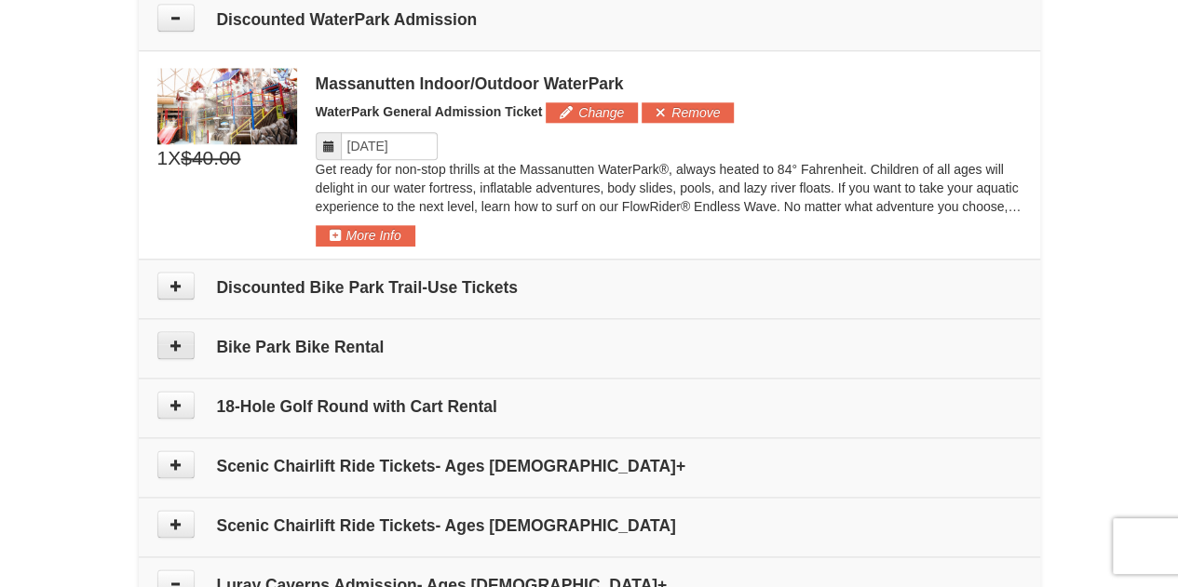
scroll to position [1097, 0]
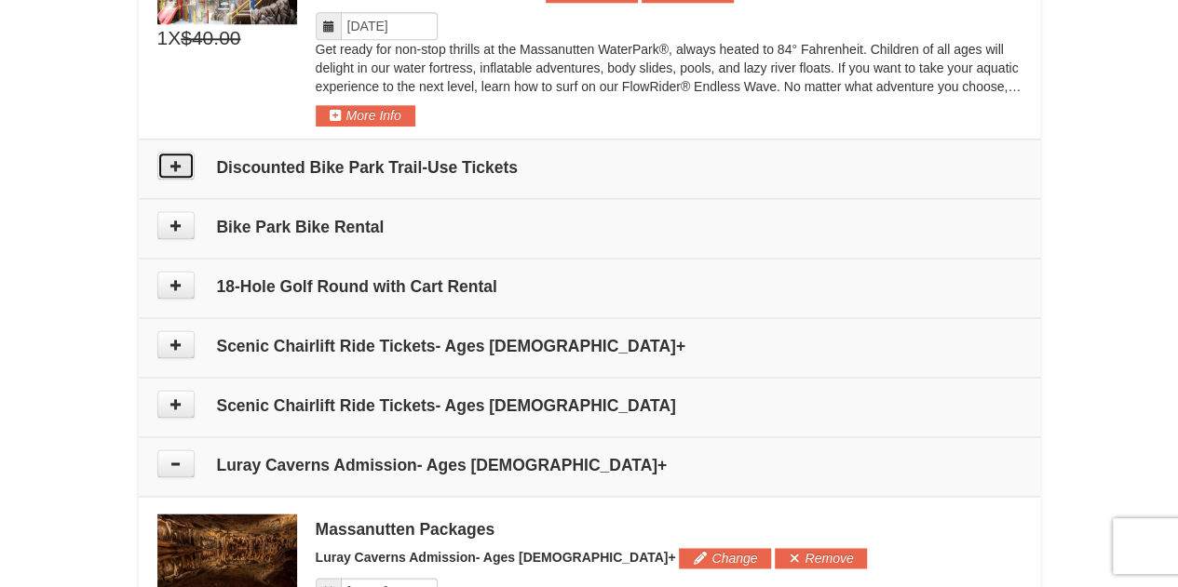
click at [171, 163] on icon at bounding box center [175, 165] width 13 height 13
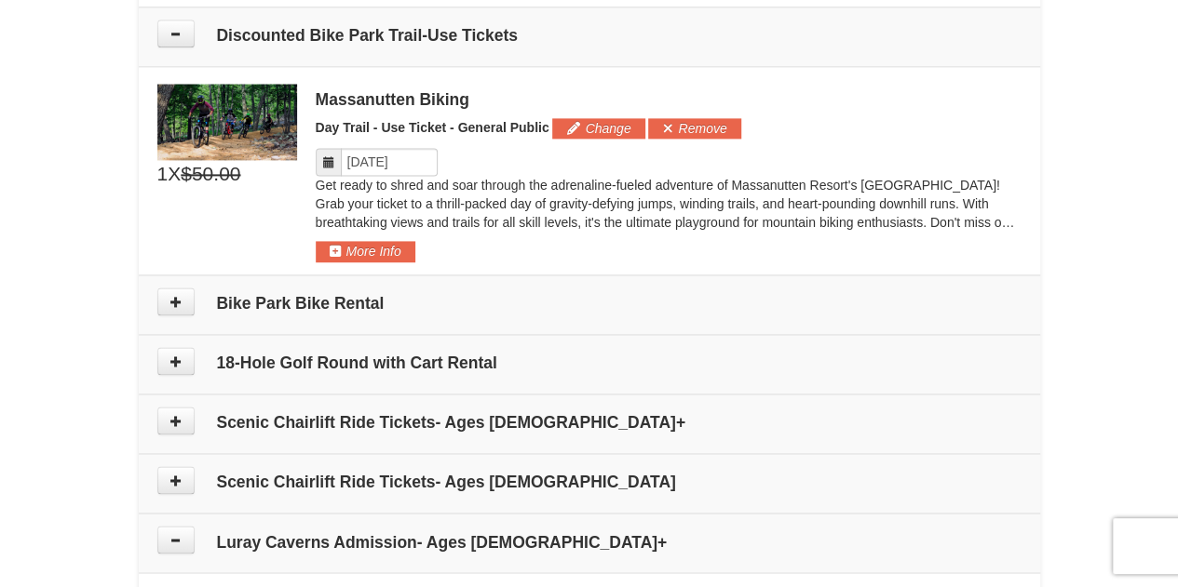
scroll to position [1232, 0]
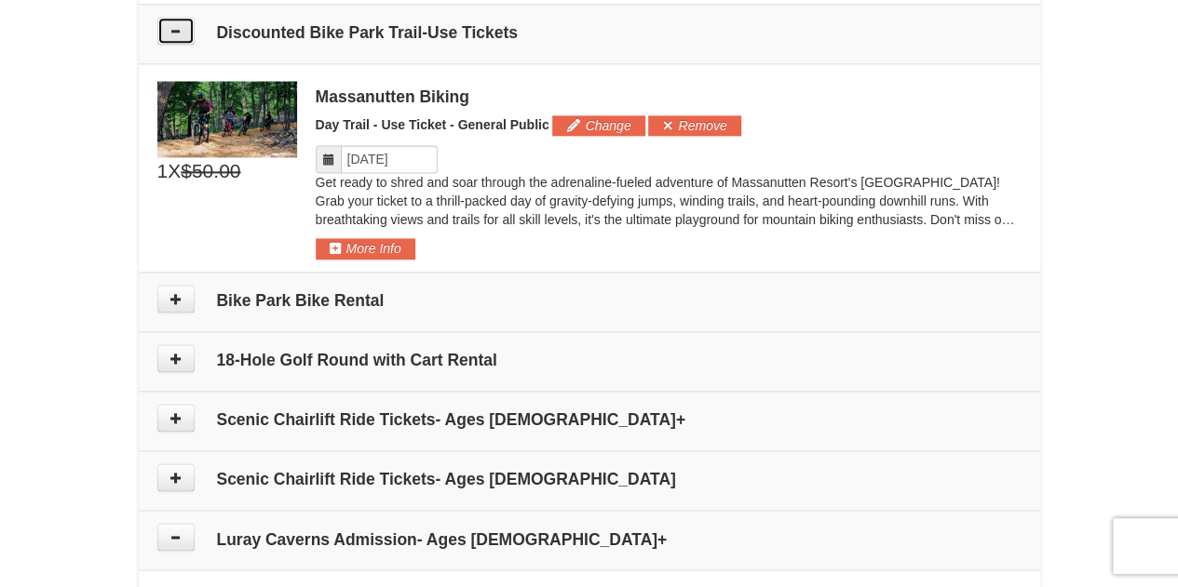
click at [177, 31] on icon at bounding box center [175, 30] width 13 height 13
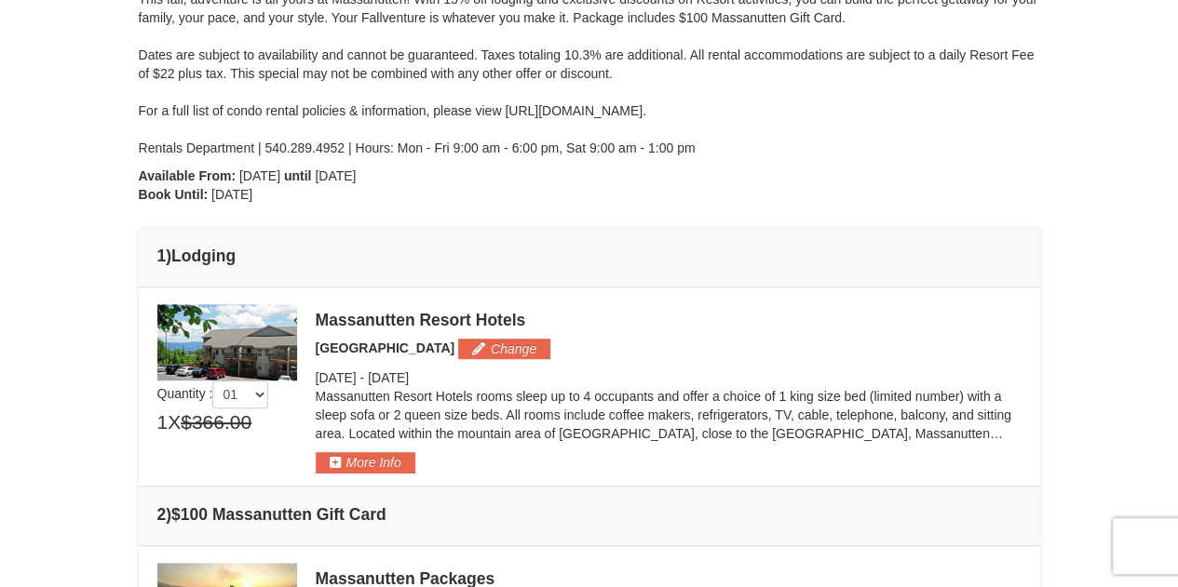
scroll to position [0, 0]
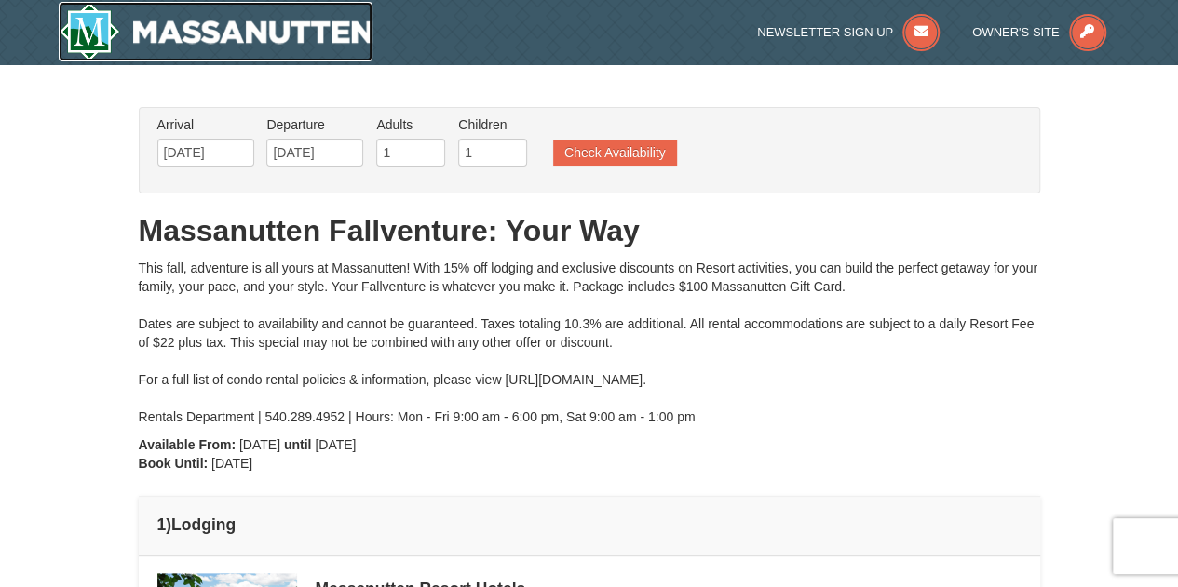
click at [123, 31] on img at bounding box center [216, 32] width 315 height 60
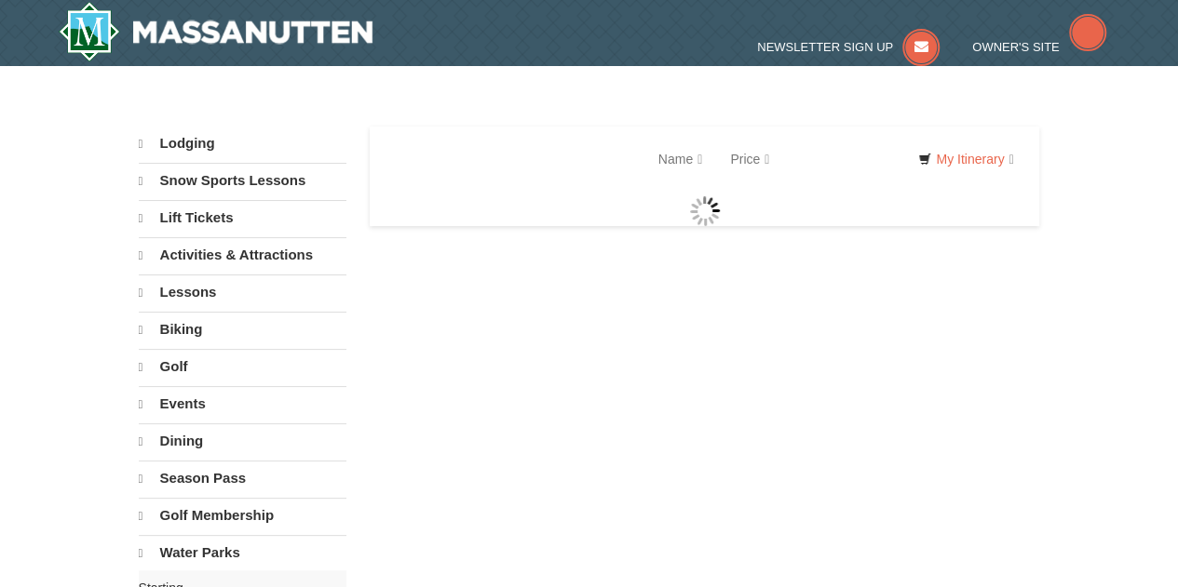
select select "9"
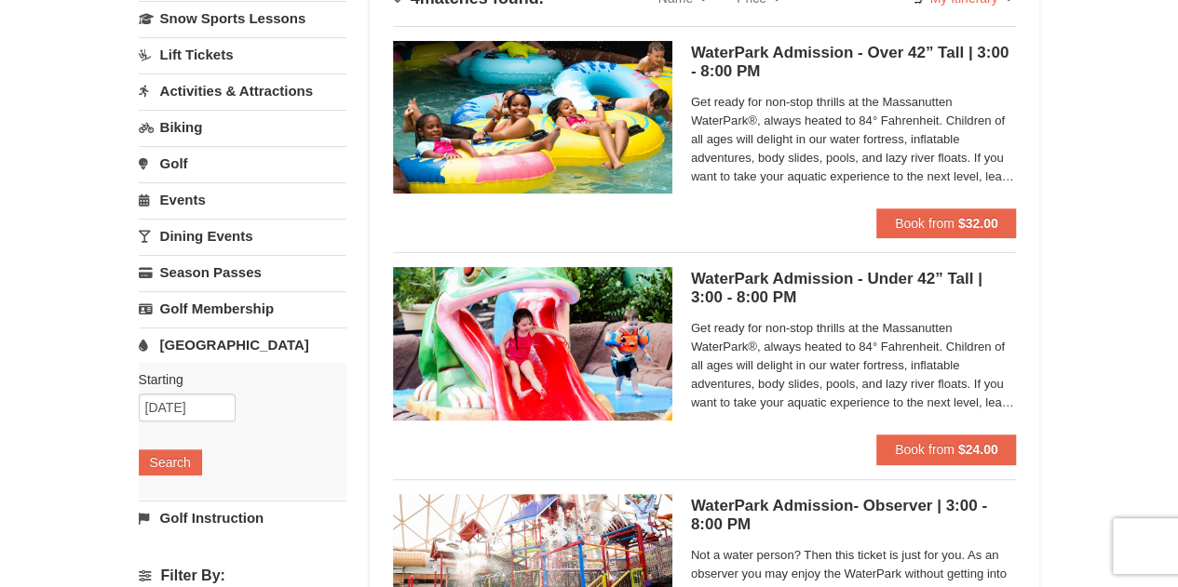
scroll to position [372, 0]
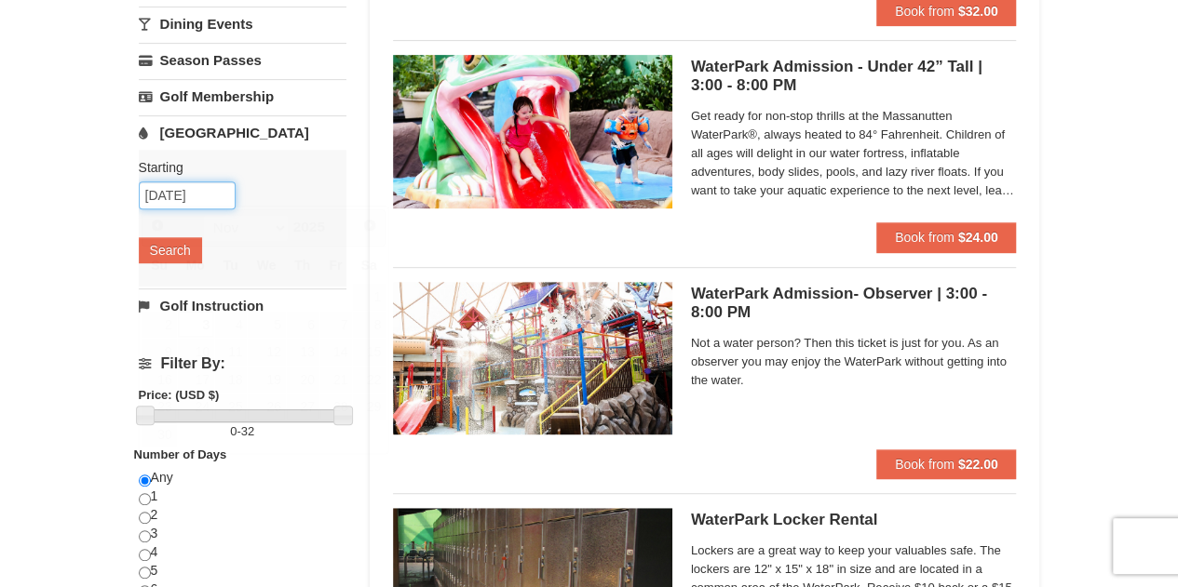
click at [163, 194] on input "11/03/2025" at bounding box center [187, 196] width 97 height 28
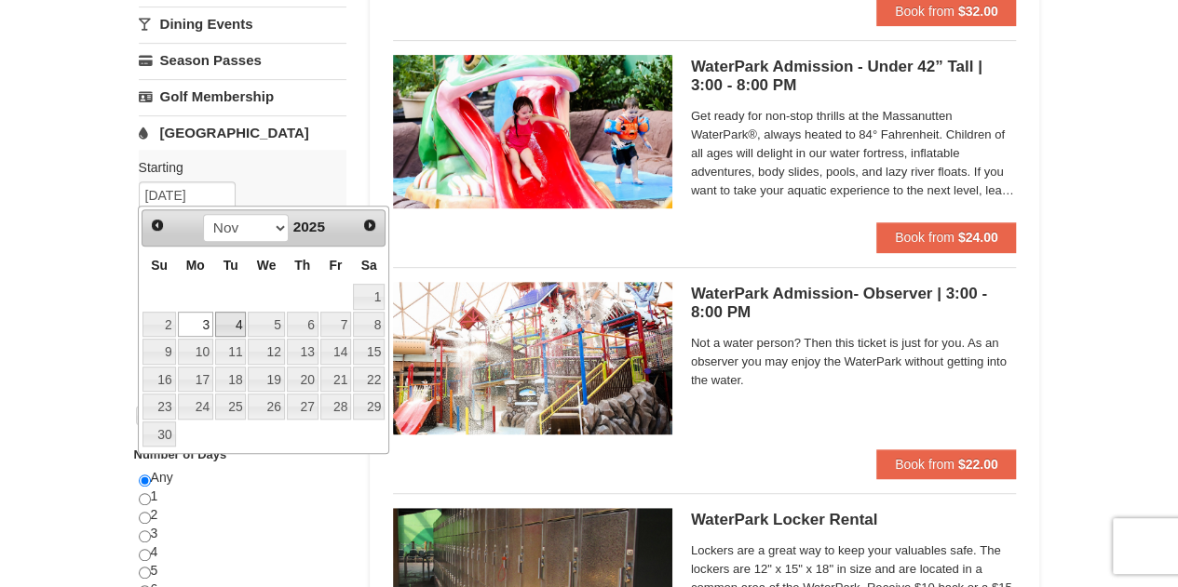
click at [237, 322] on link "4" at bounding box center [231, 325] width 32 height 26
type input "[DATE]"
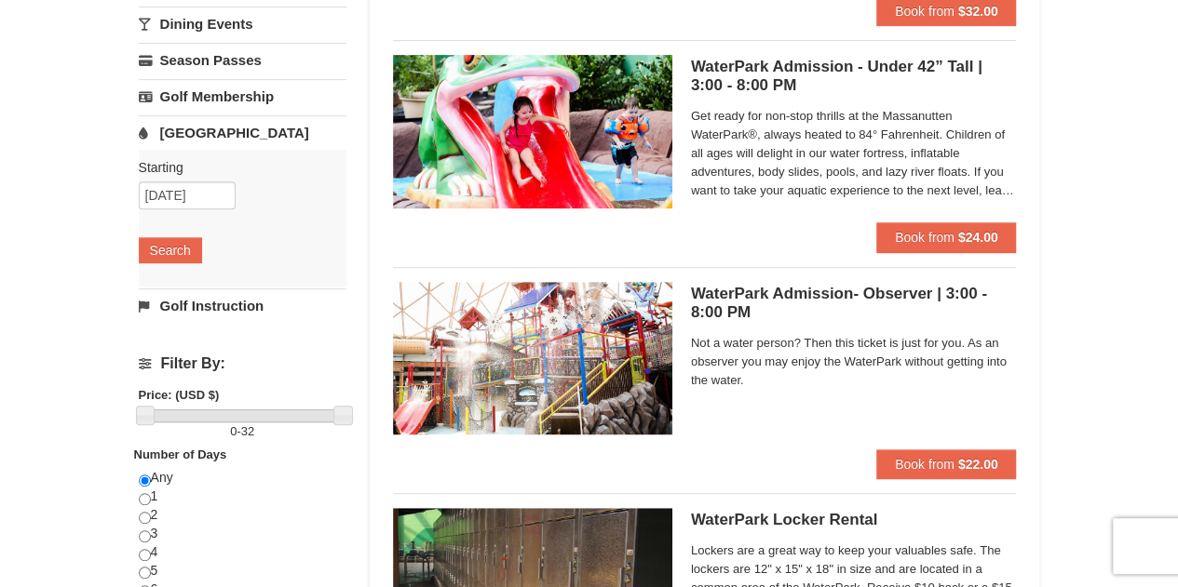
click at [127, 234] on div "× Categories List Filter My Itinerary Questions? 1-540-289-9441 Lodging Arrival…" at bounding box center [589, 232] width 938 height 1042
click at [151, 249] on button "Search" at bounding box center [170, 250] width 63 height 26
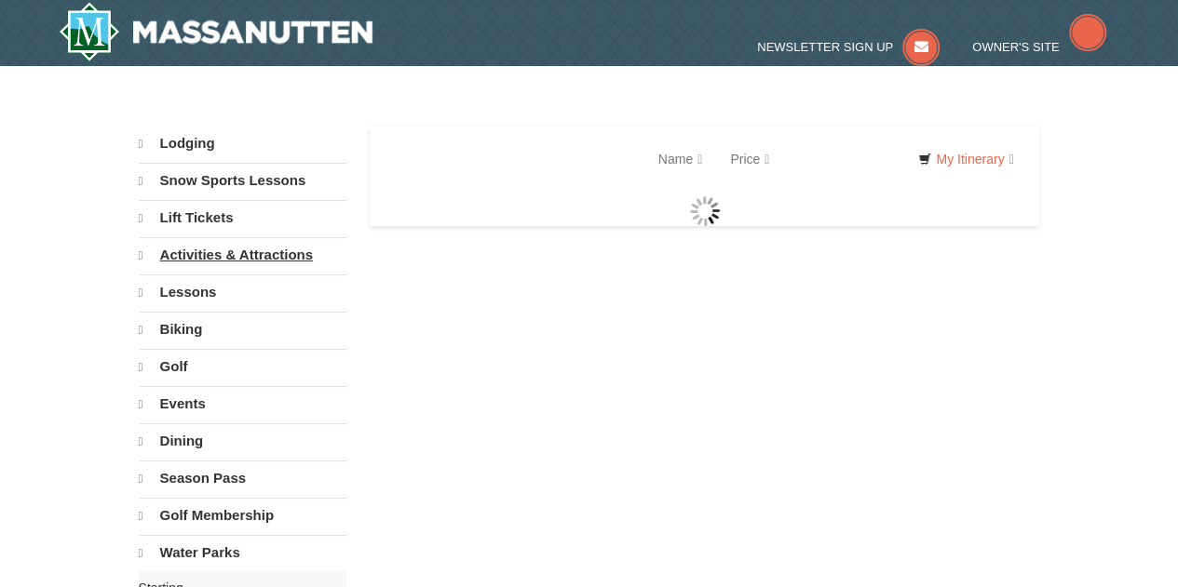
select select "9"
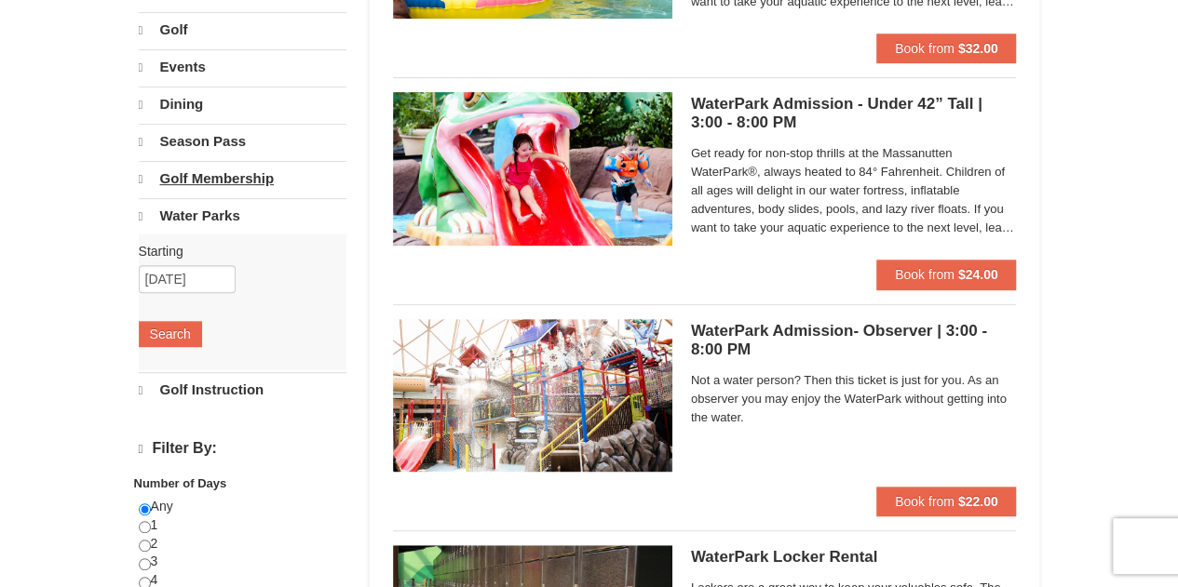
select select "9"
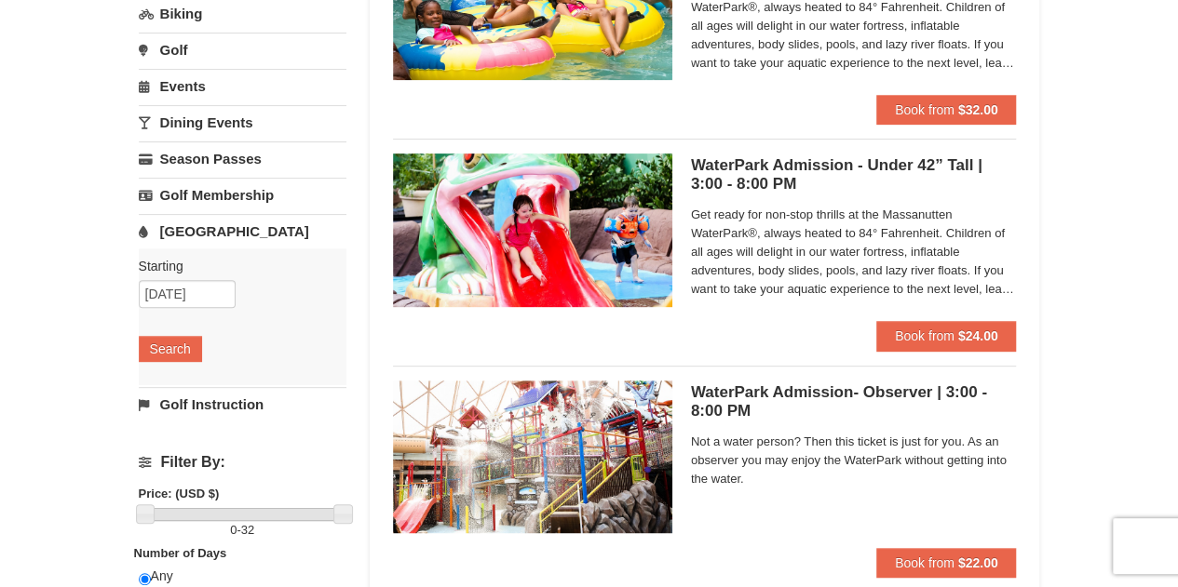
scroll to position [244, 0]
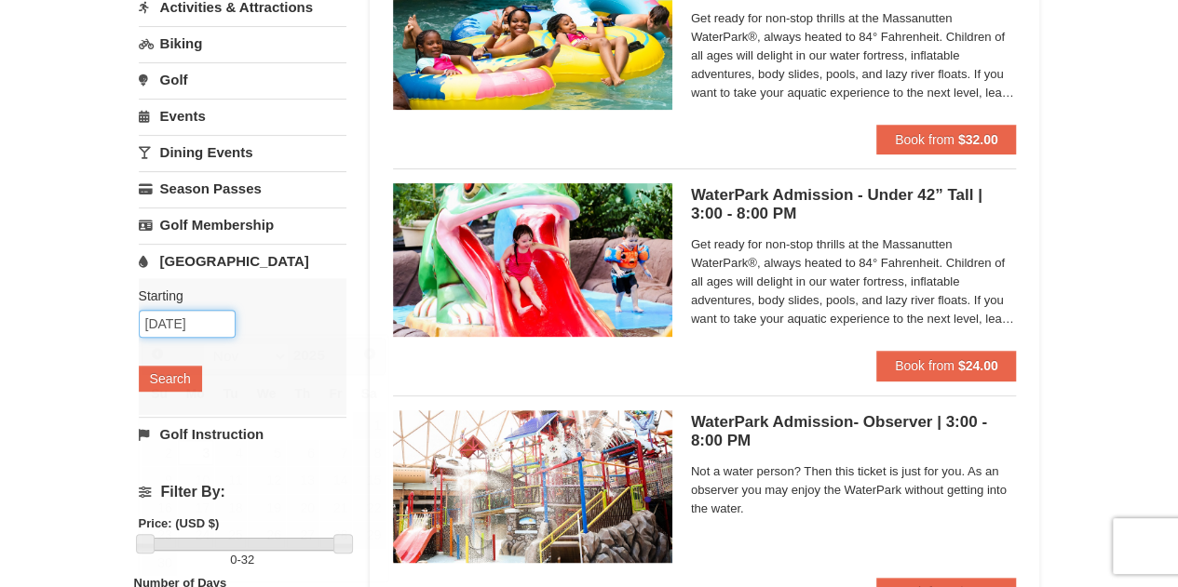
click at [171, 329] on input "[DATE]" at bounding box center [187, 324] width 97 height 28
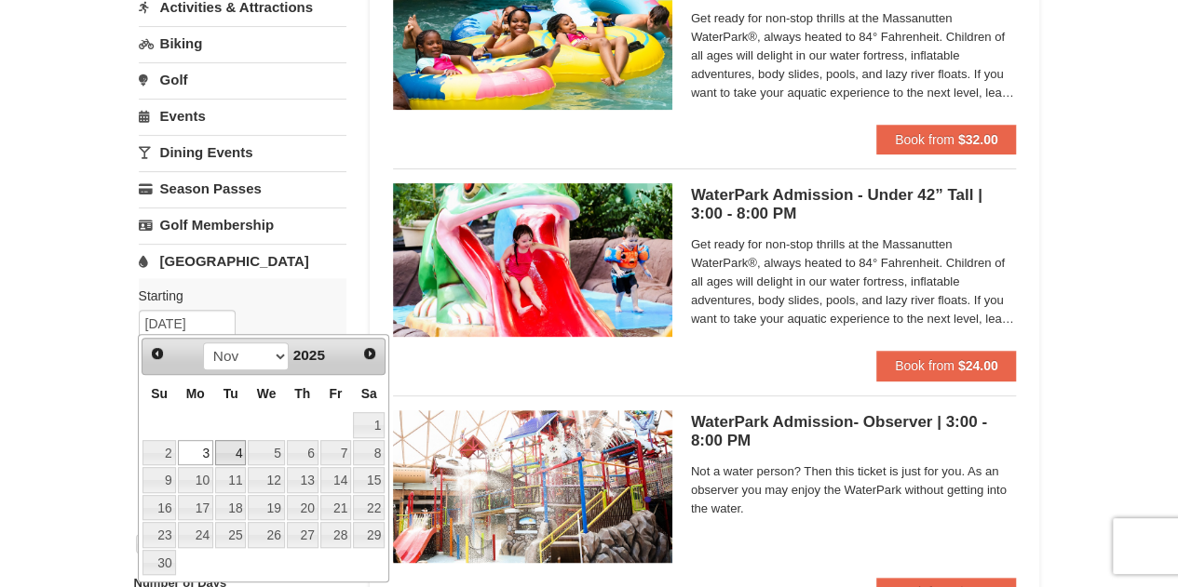
click at [241, 456] on link "4" at bounding box center [231, 453] width 32 height 26
type input "11/04/2025"
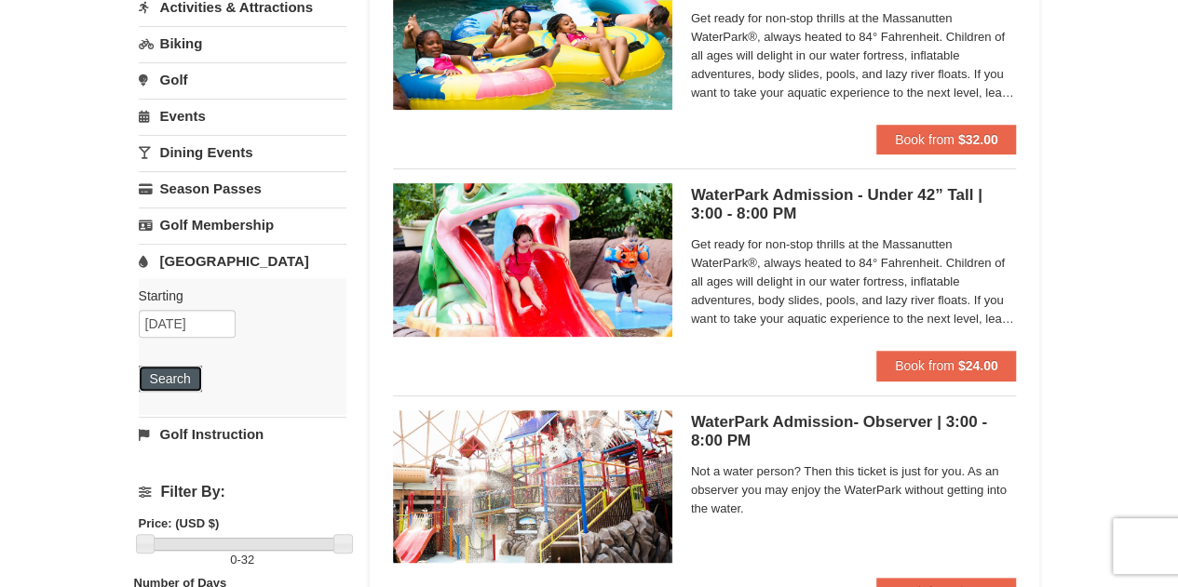
click at [184, 373] on button "Search" at bounding box center [170, 379] width 63 height 26
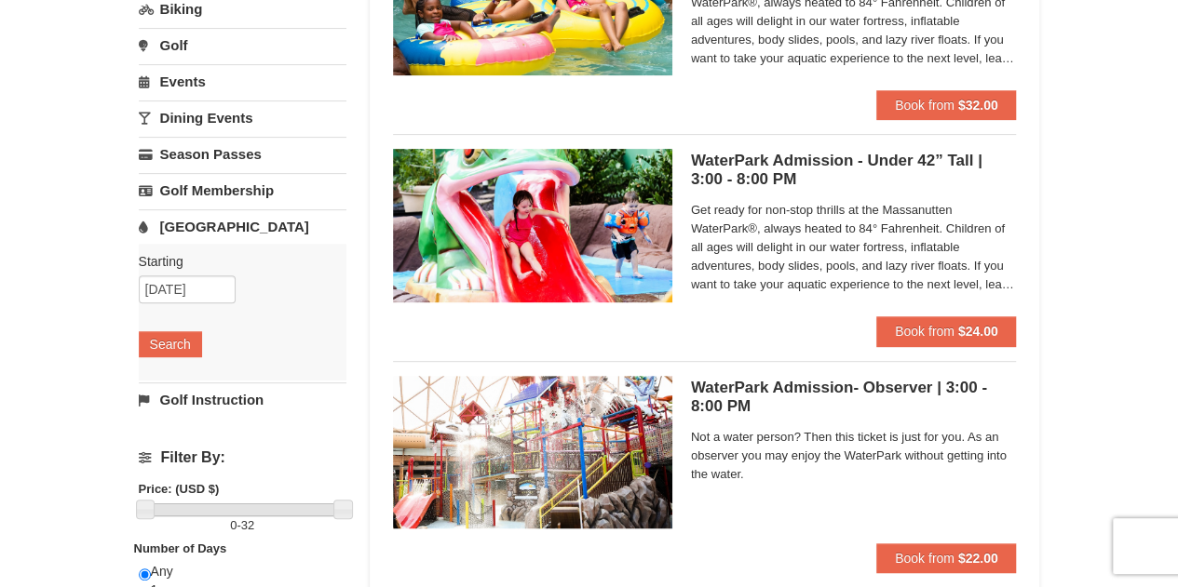
scroll to position [93, 0]
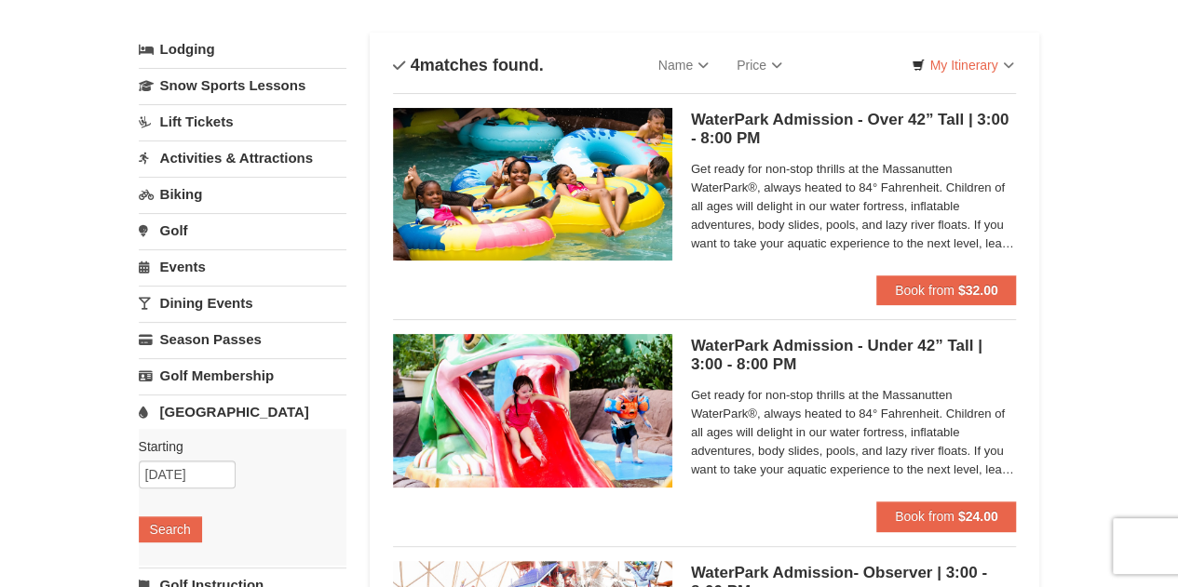
click at [896, 273] on div "WaterPark Admission - Over 42” Tall | 3:00 - 8:00 PM Massanutten Indoor/Outdoor…" at bounding box center [854, 192] width 326 height 168
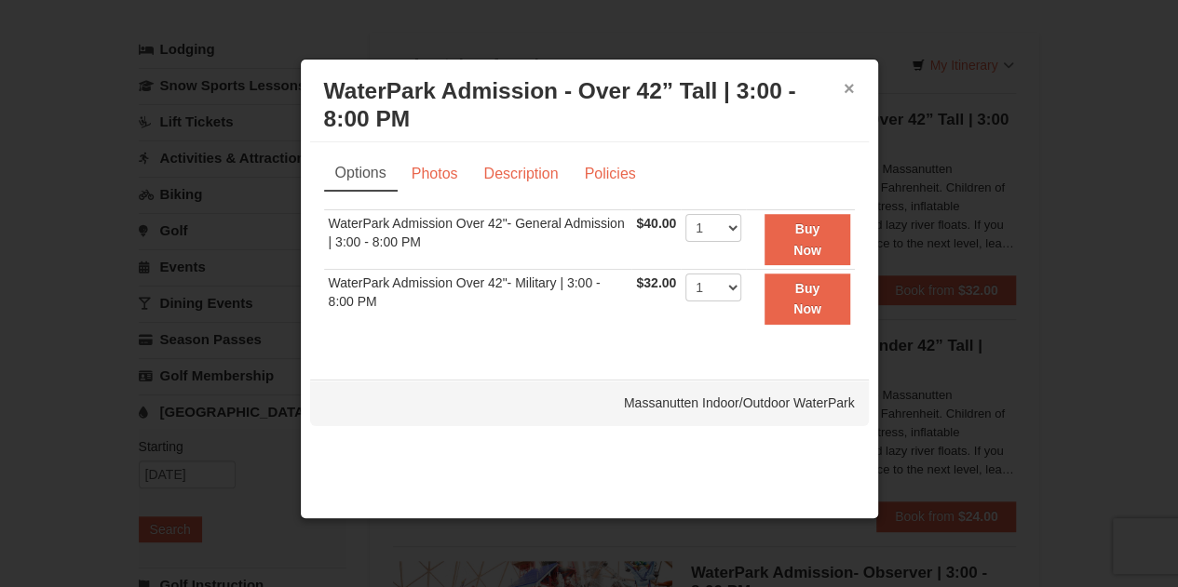
click at [846, 81] on button "×" at bounding box center [848, 88] width 11 height 19
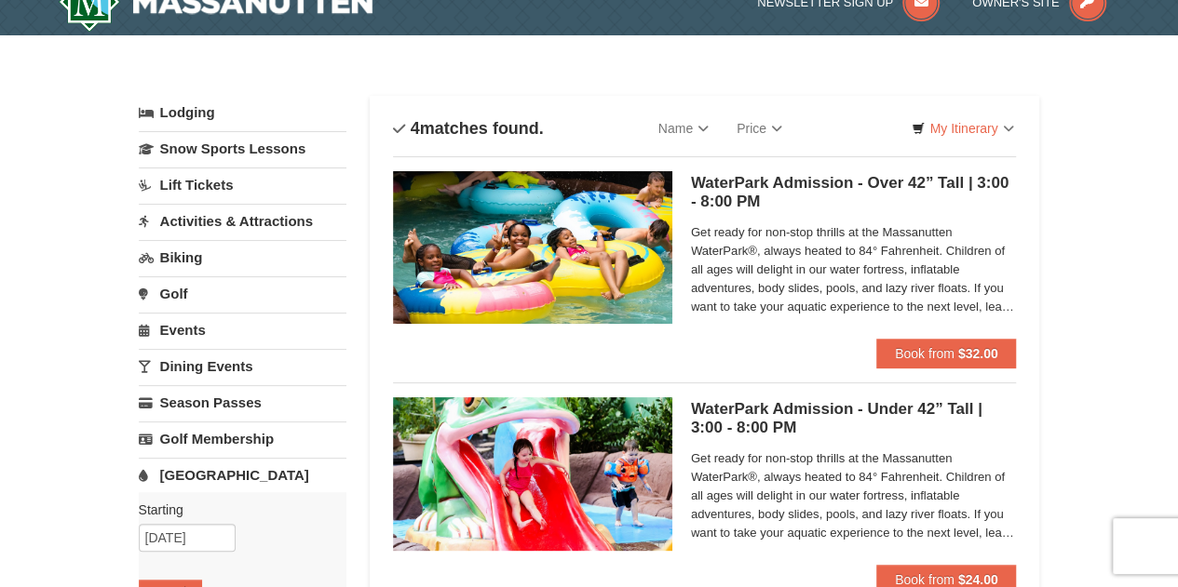
scroll to position [0, 0]
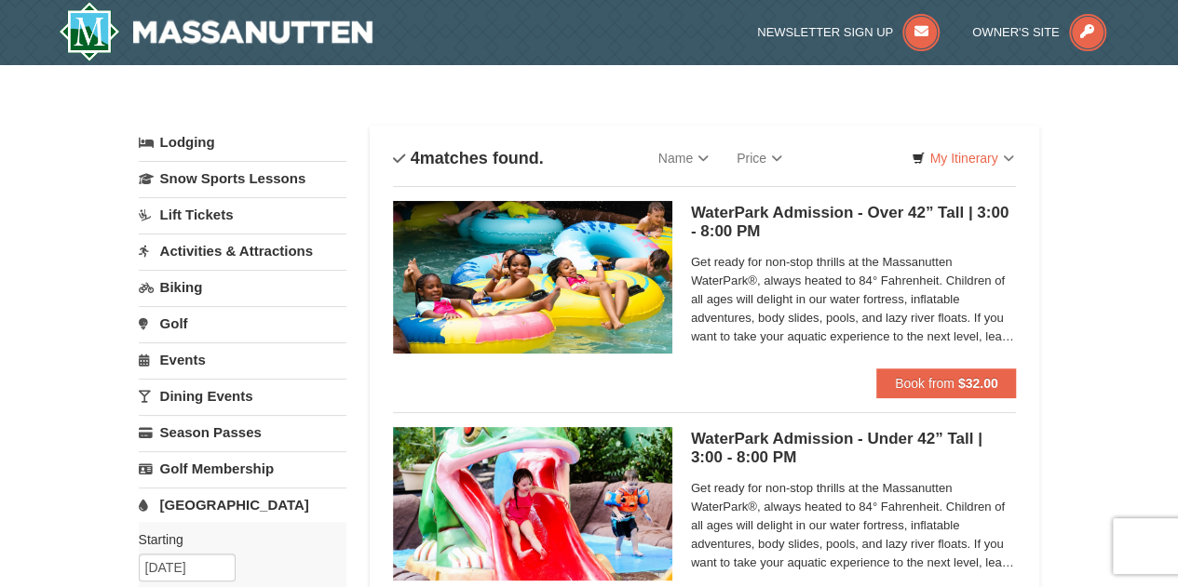
click at [216, 506] on link "[GEOGRAPHIC_DATA]" at bounding box center [243, 505] width 208 height 34
click at [209, 255] on link "Activities & Attractions" at bounding box center [243, 251] width 208 height 34
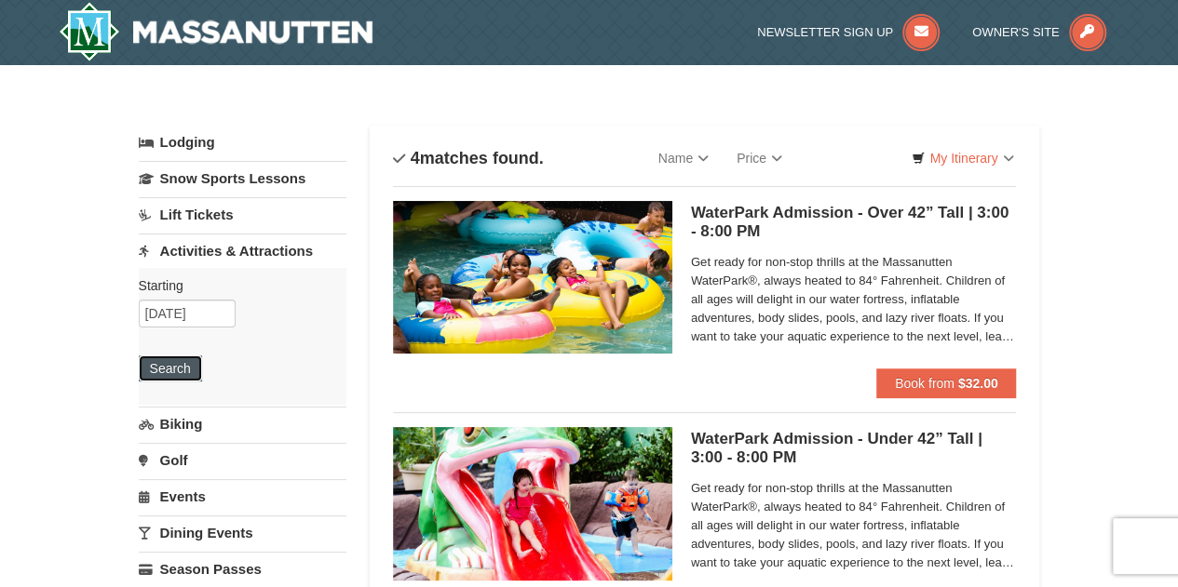
click at [185, 369] on button "Search" at bounding box center [170, 369] width 63 height 26
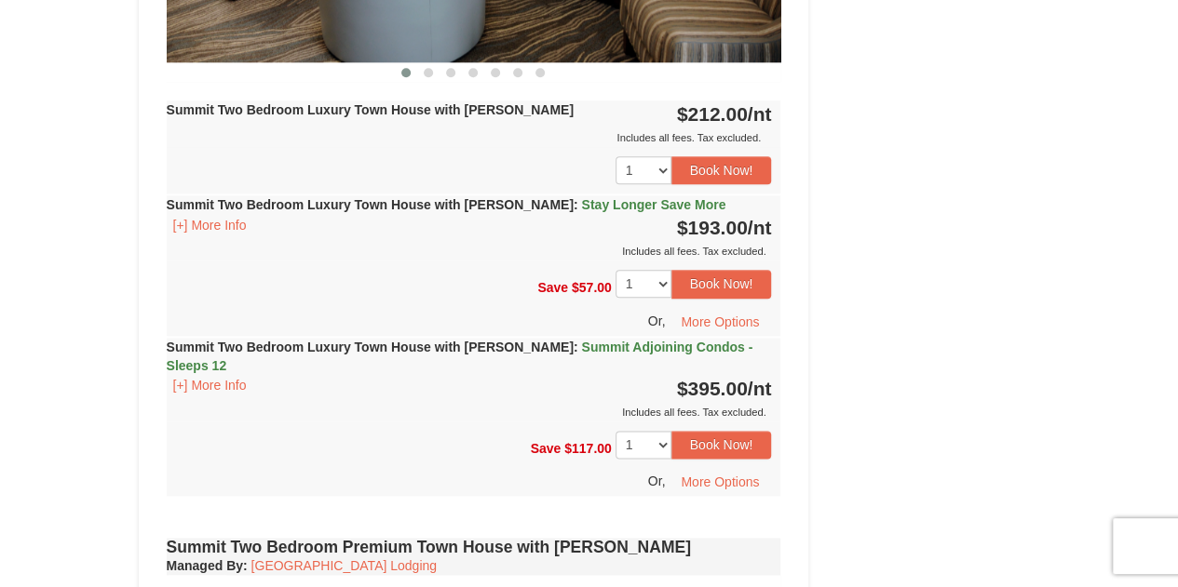
scroll to position [1024, 0]
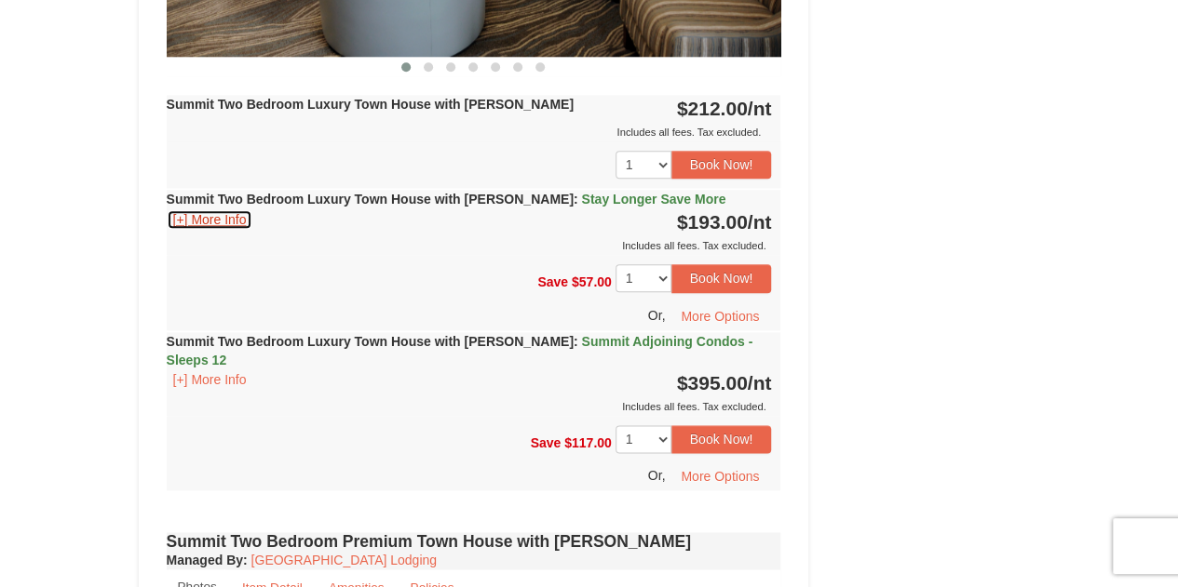
click at [235, 211] on button "[+] More Info" at bounding box center [210, 219] width 87 height 20
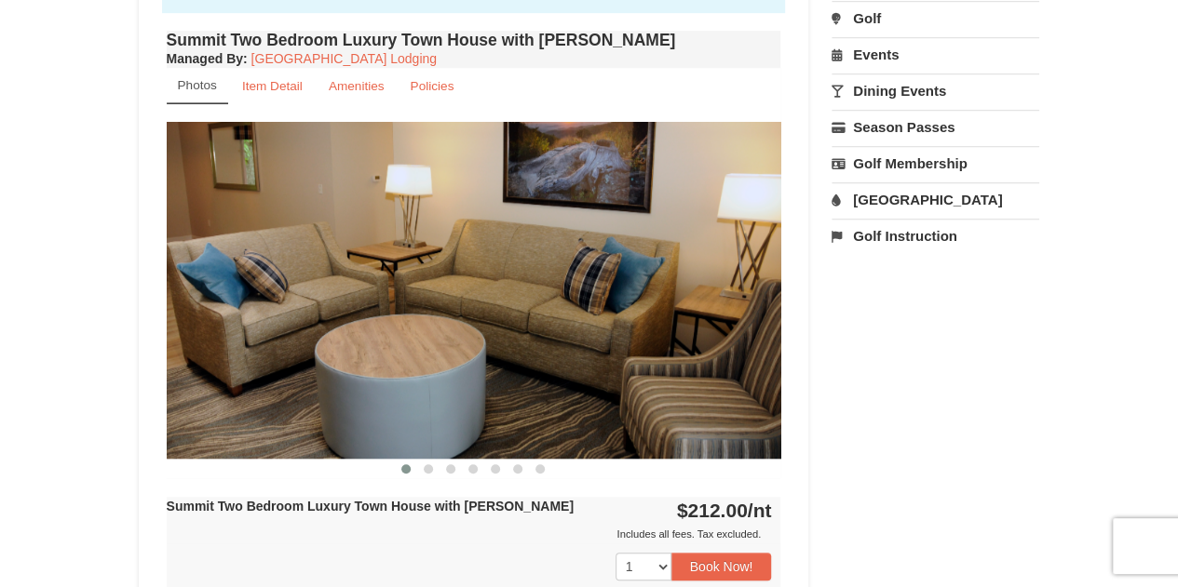
scroll to position [652, 0]
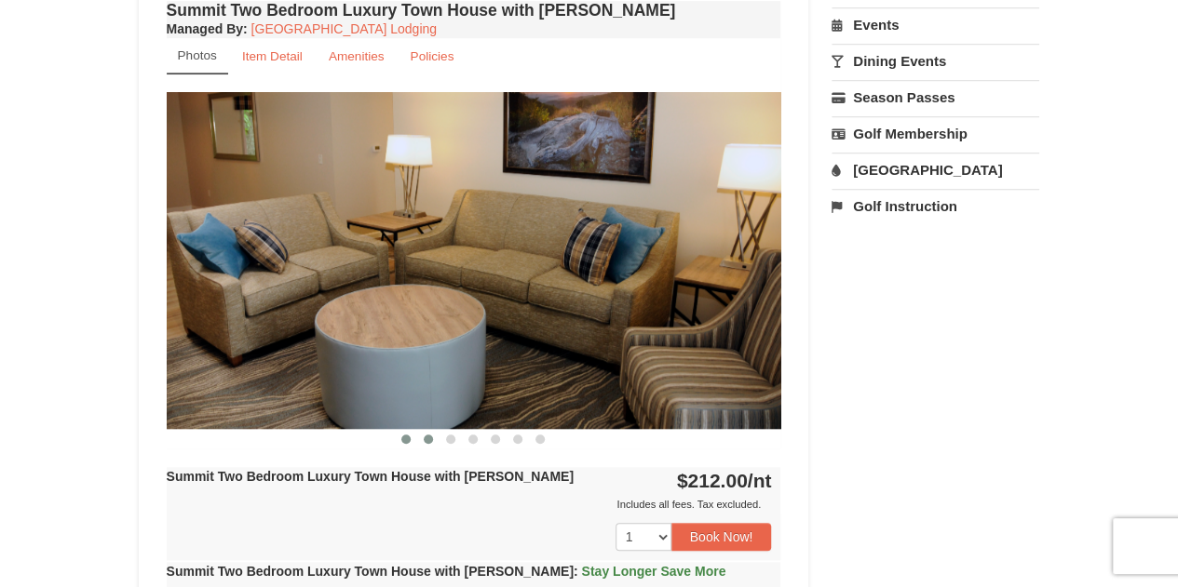
click at [432, 441] on button at bounding box center [428, 439] width 22 height 19
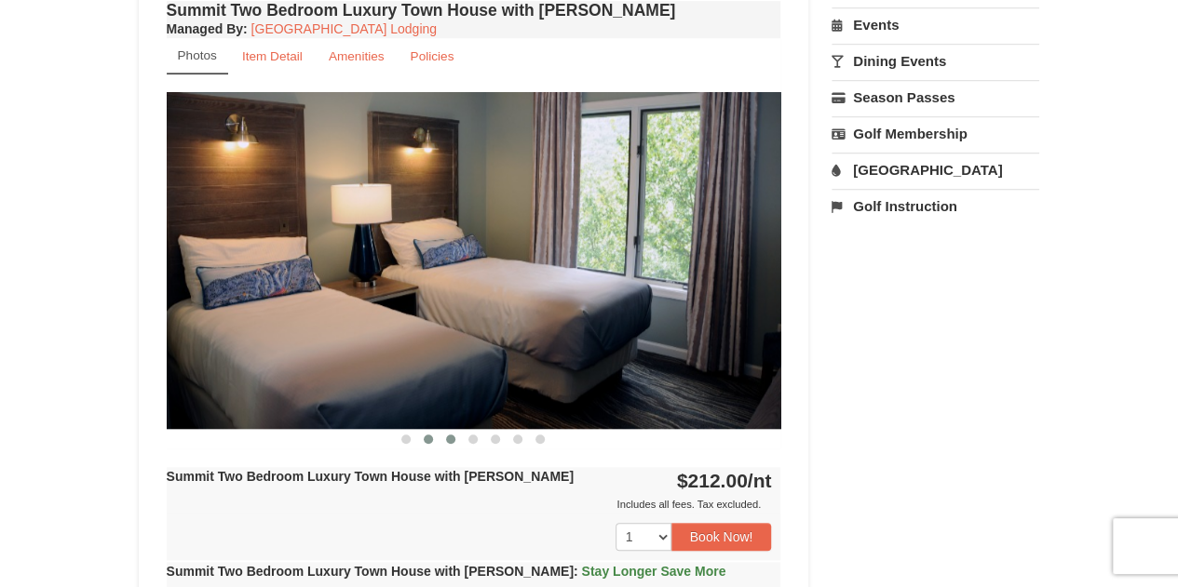
click at [451, 438] on span at bounding box center [450, 439] width 9 height 9
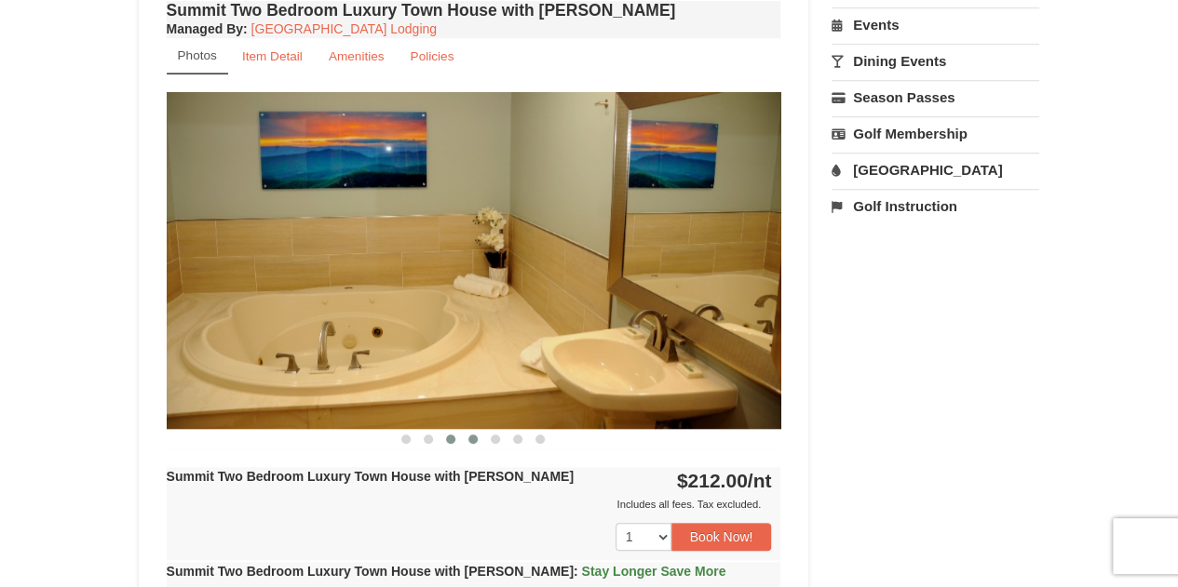
click at [478, 441] on button at bounding box center [473, 439] width 22 height 19
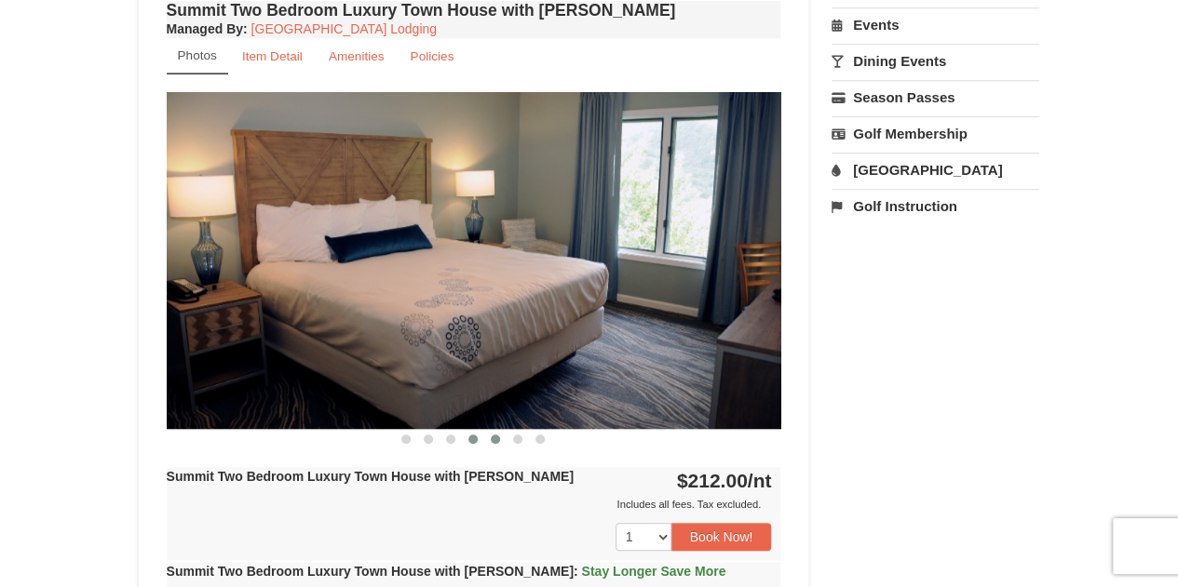
click at [492, 442] on button at bounding box center [495, 439] width 22 height 19
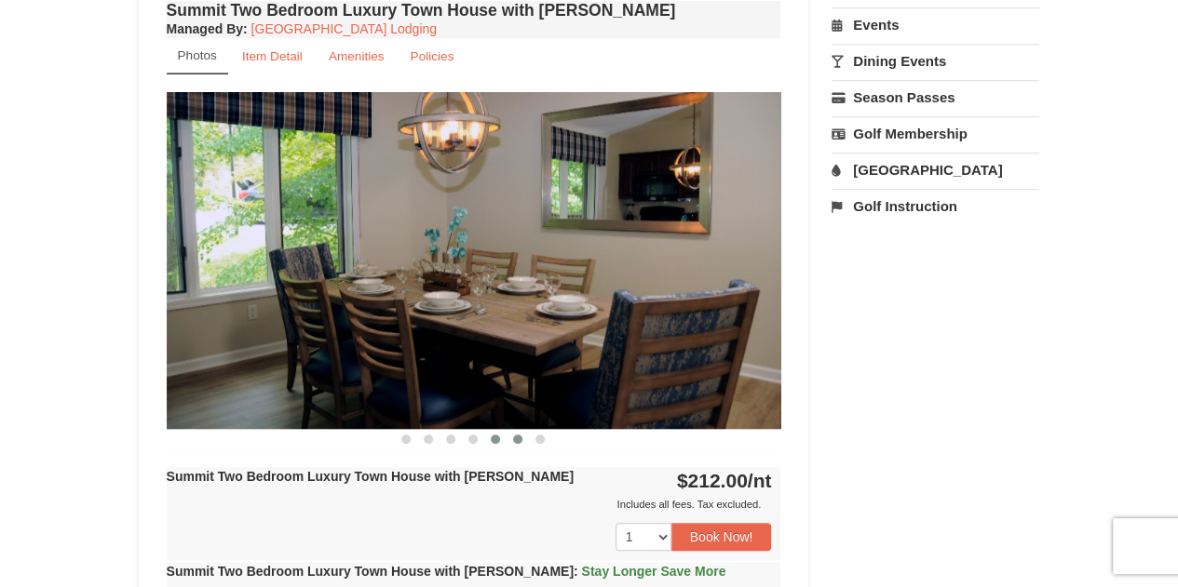
click at [515, 446] on button at bounding box center [517, 439] width 22 height 19
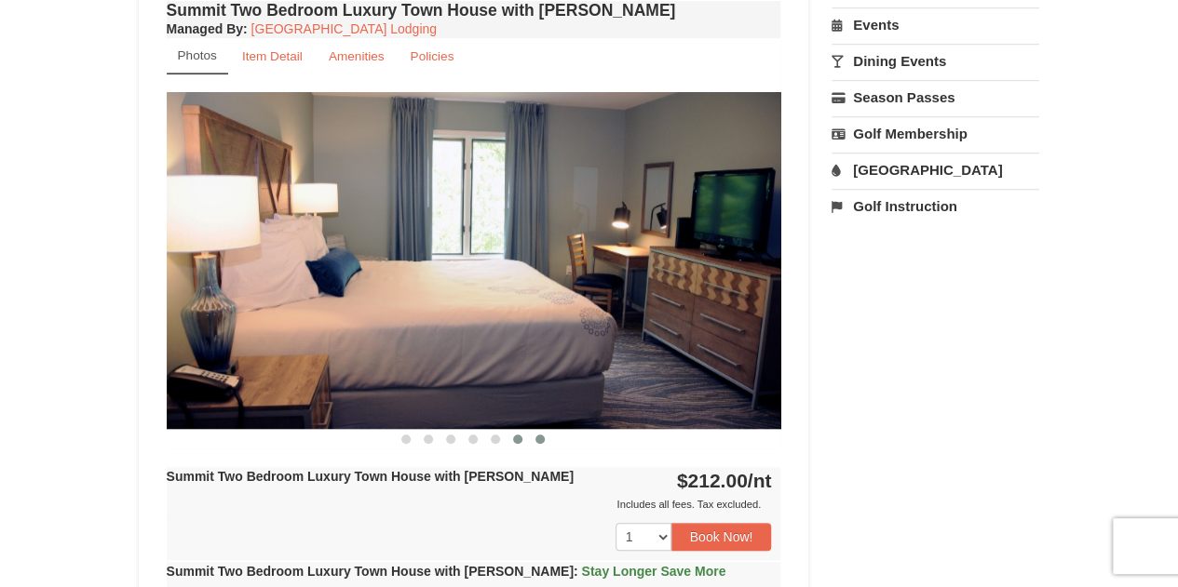
click at [535, 445] on button at bounding box center [540, 439] width 22 height 19
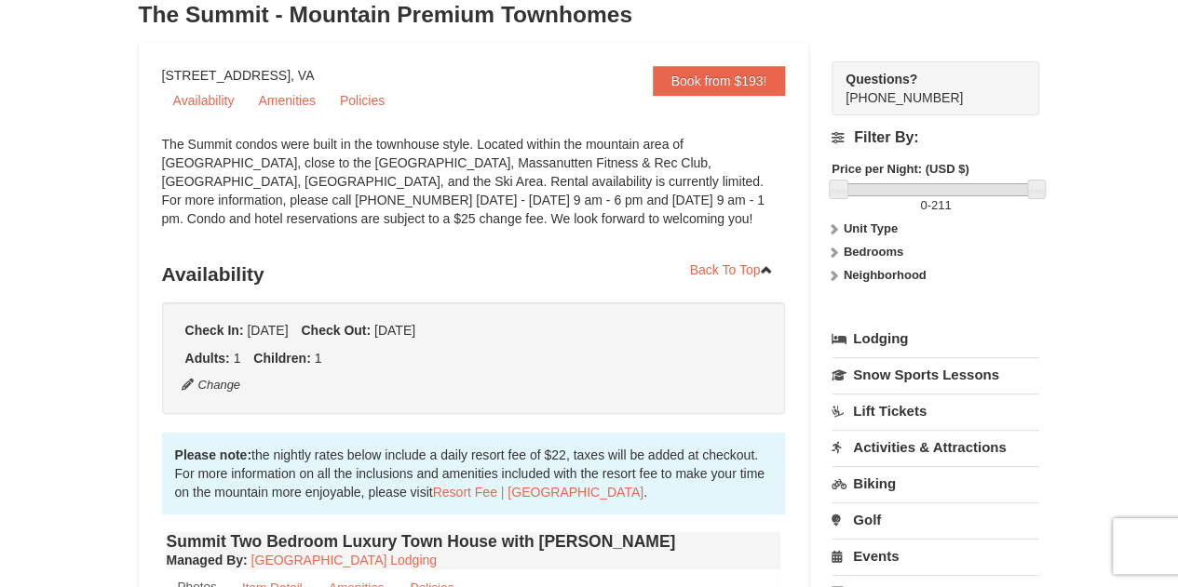
scroll to position [0, 0]
